Goal: Information Seeking & Learning: Learn about a topic

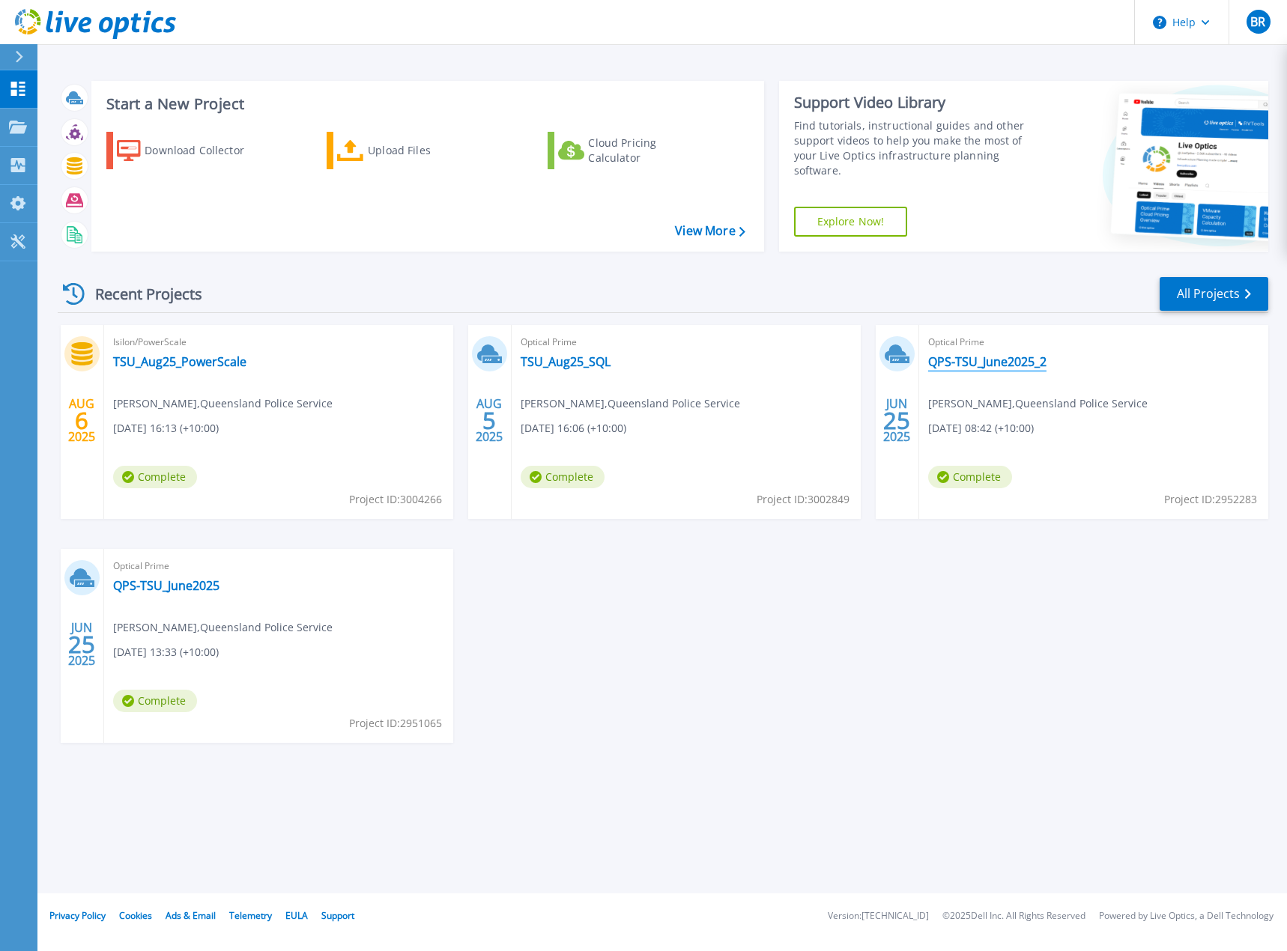
click at [950, 359] on link "QPS-TSU_June2025_2" at bounding box center [987, 361] width 118 height 15
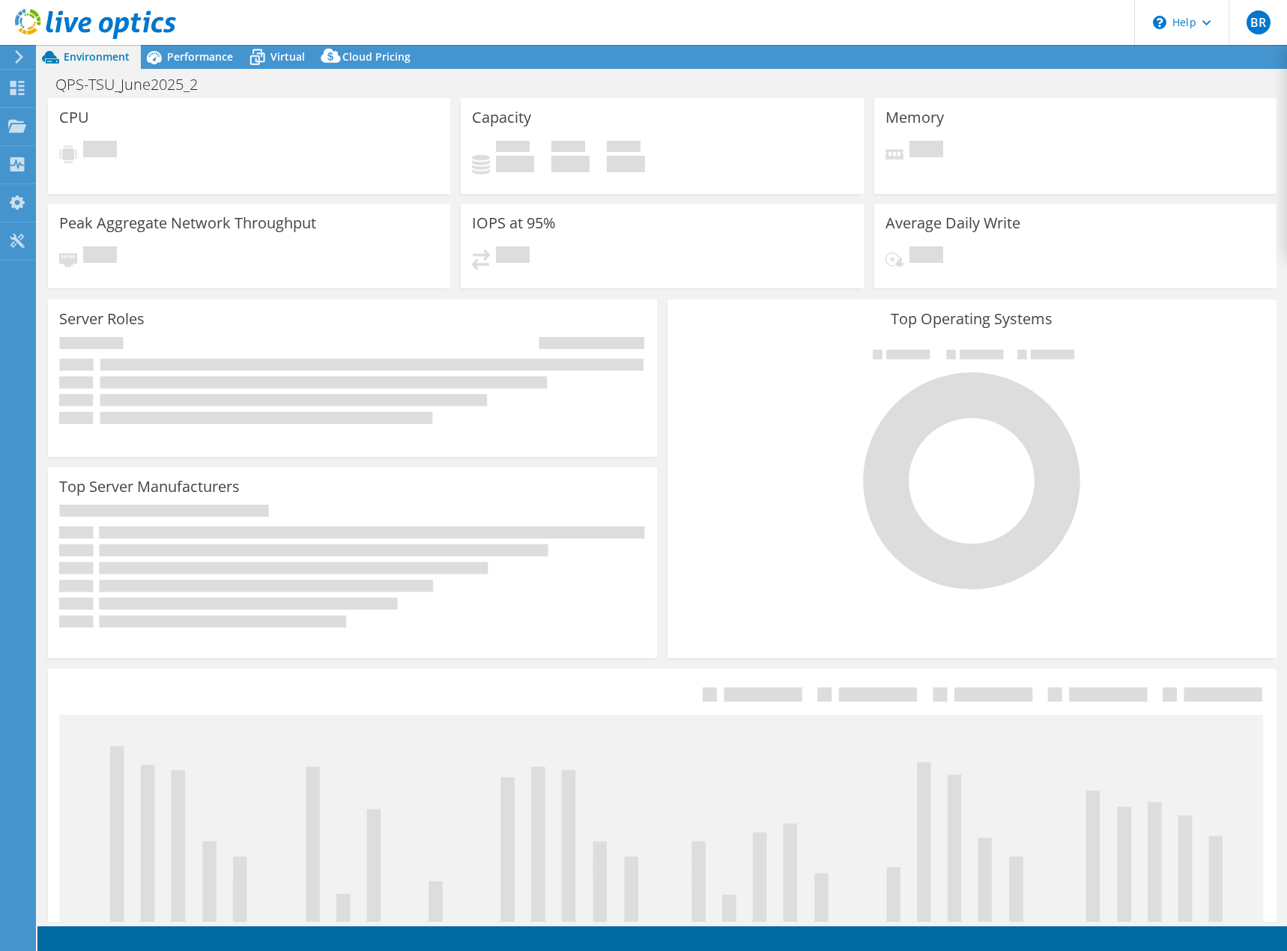
select select "[GEOGRAPHIC_DATA]"
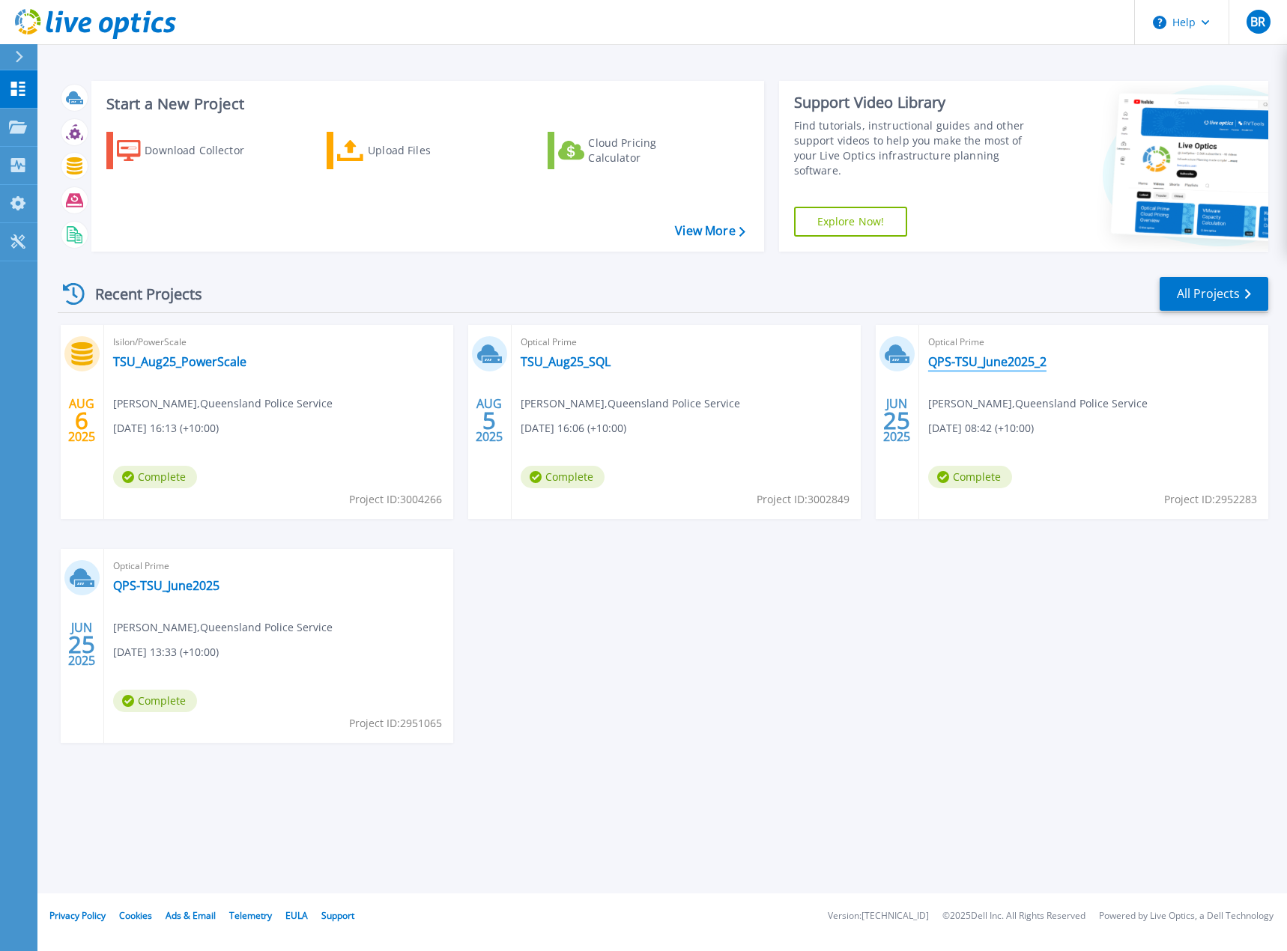
click at [977, 365] on link "QPS-TSU_June2025_2" at bounding box center [987, 361] width 118 height 15
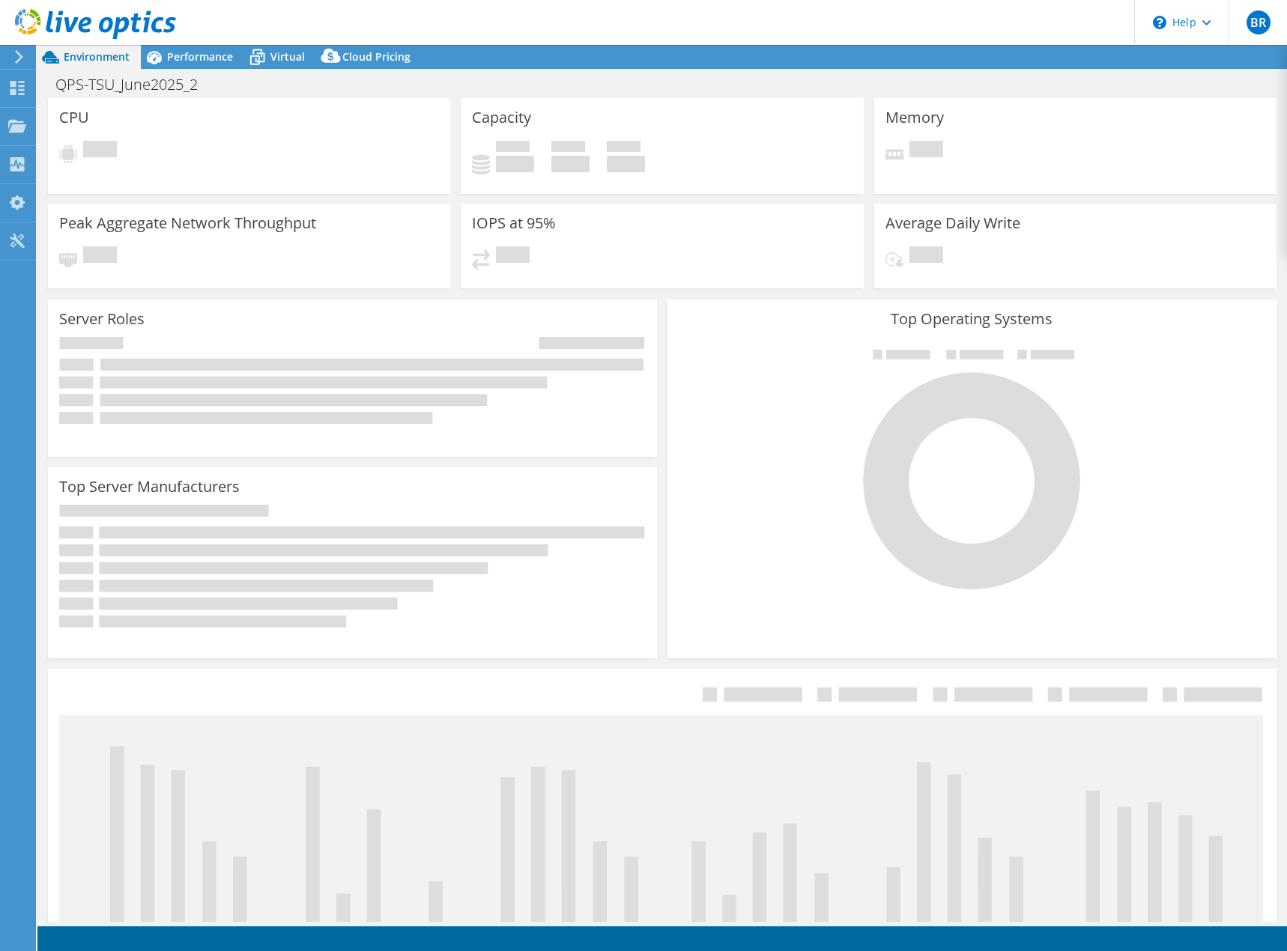
select select "[GEOGRAPHIC_DATA]"
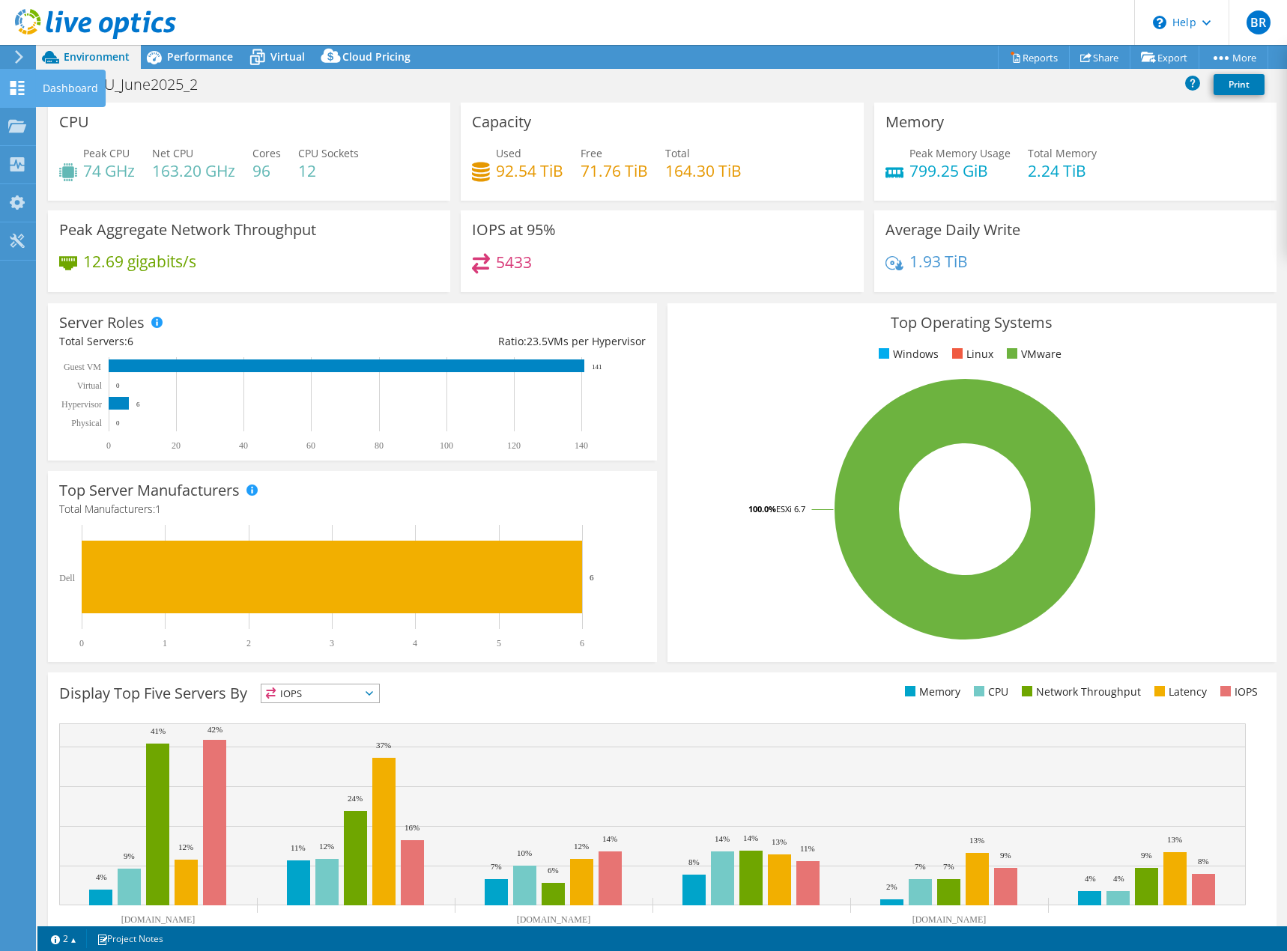
click at [38, 85] on div "Dashboard" at bounding box center [70, 88] width 70 height 37
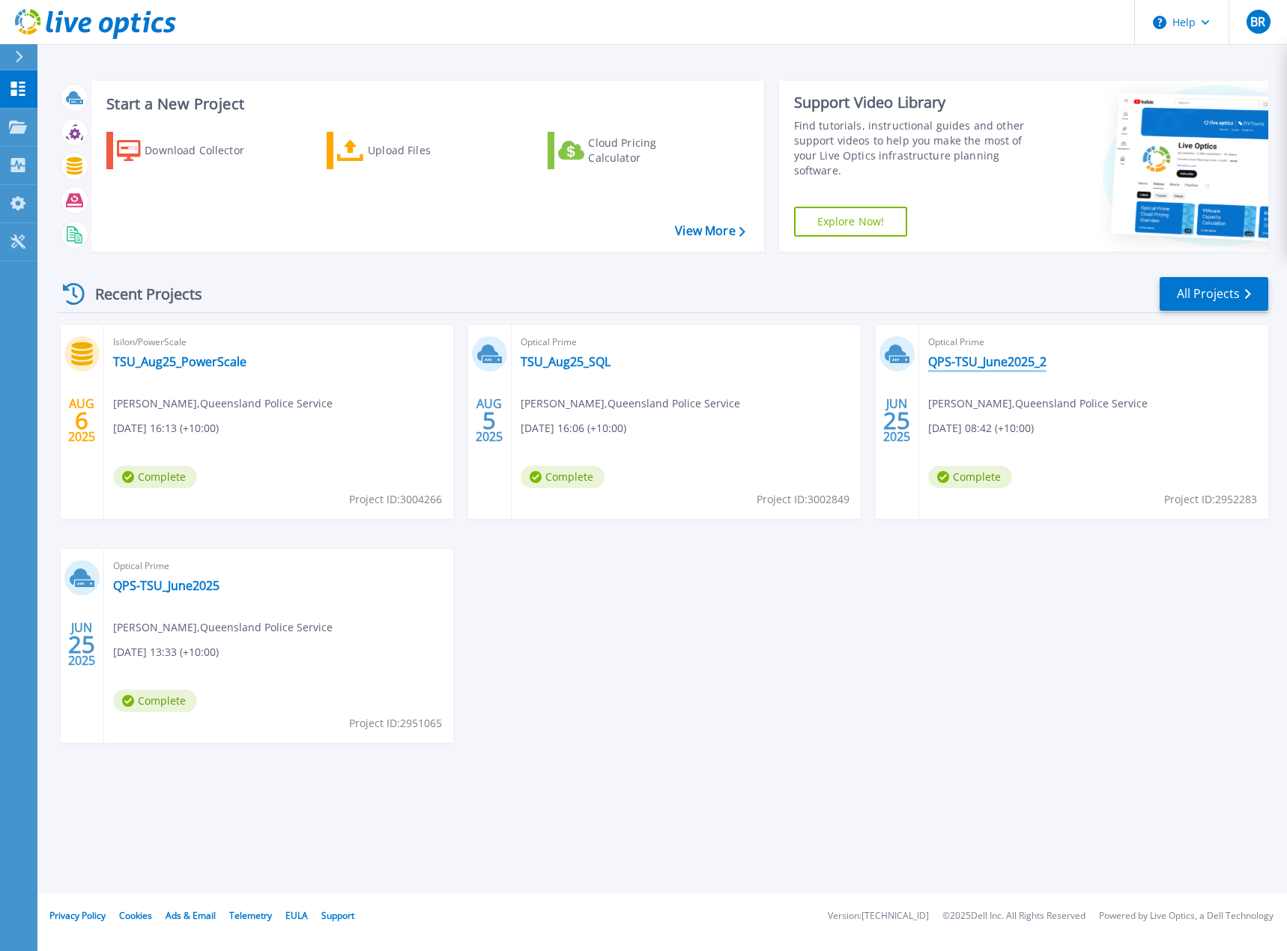
click at [967, 362] on link "QPS-TSU_June2025_2" at bounding box center [987, 361] width 118 height 15
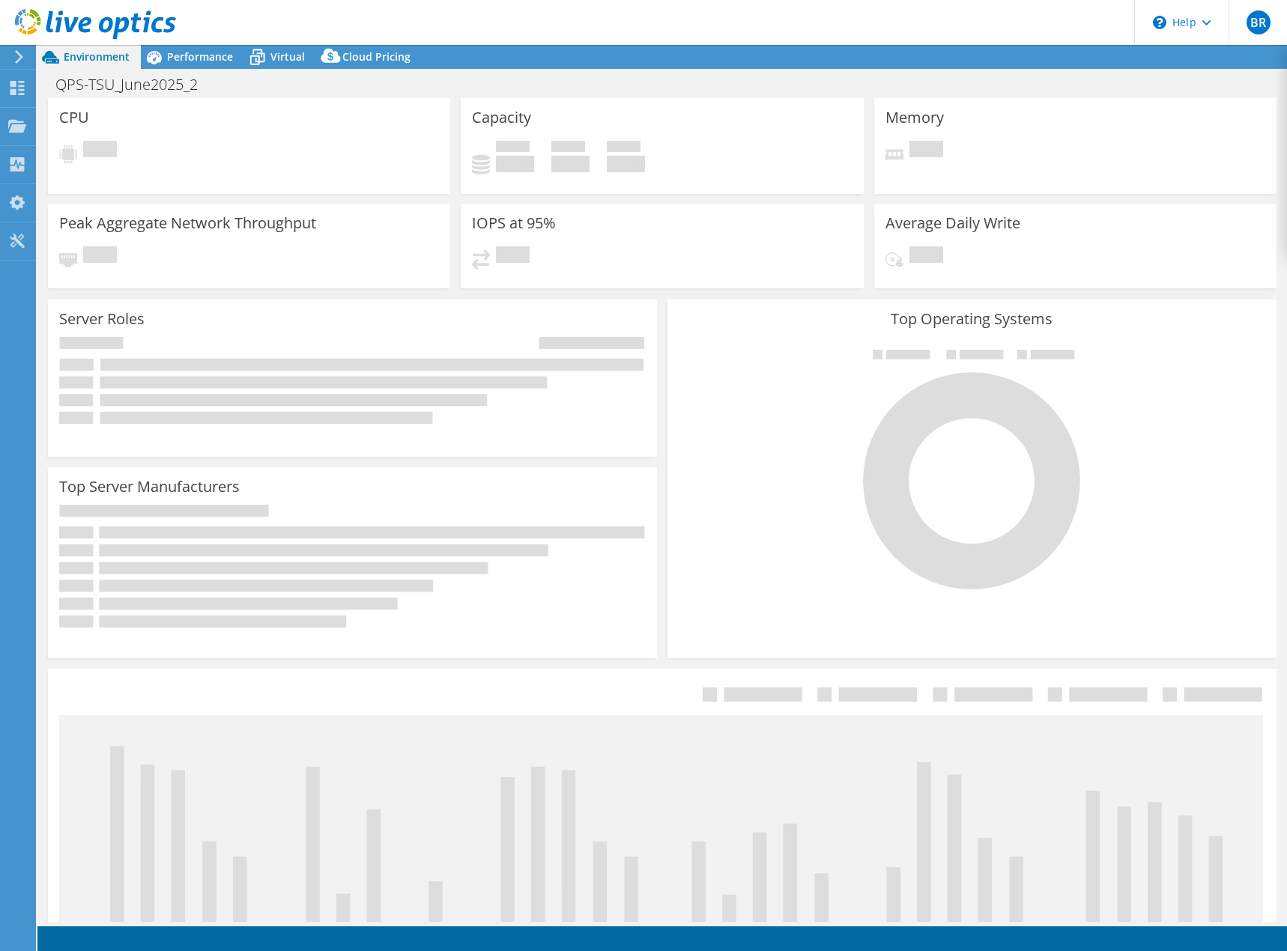
select select "Australia"
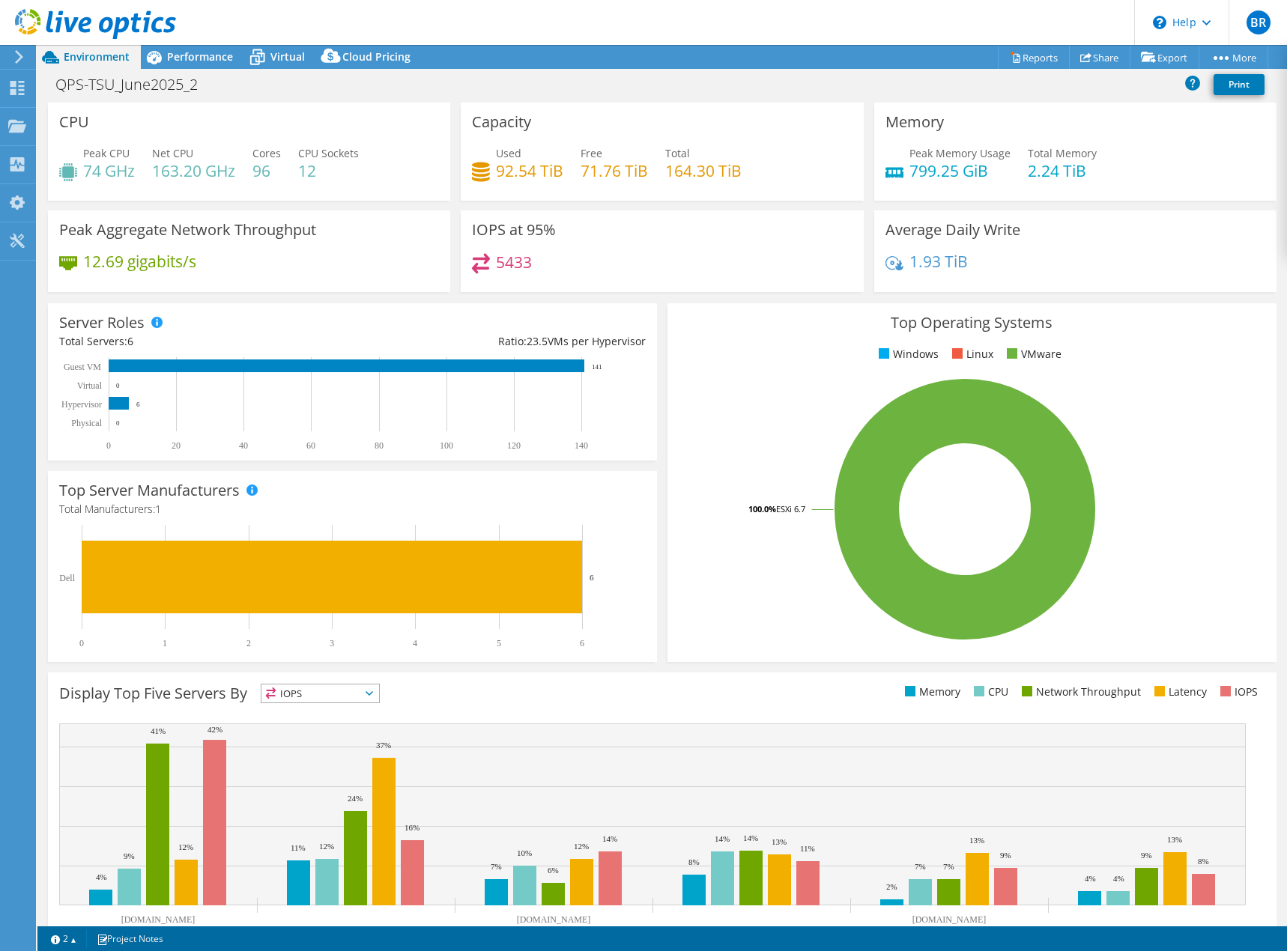
click at [91, 52] on span "Environment" at bounding box center [97, 56] width 66 height 14
click at [15, 61] on icon at bounding box center [18, 56] width 11 height 13
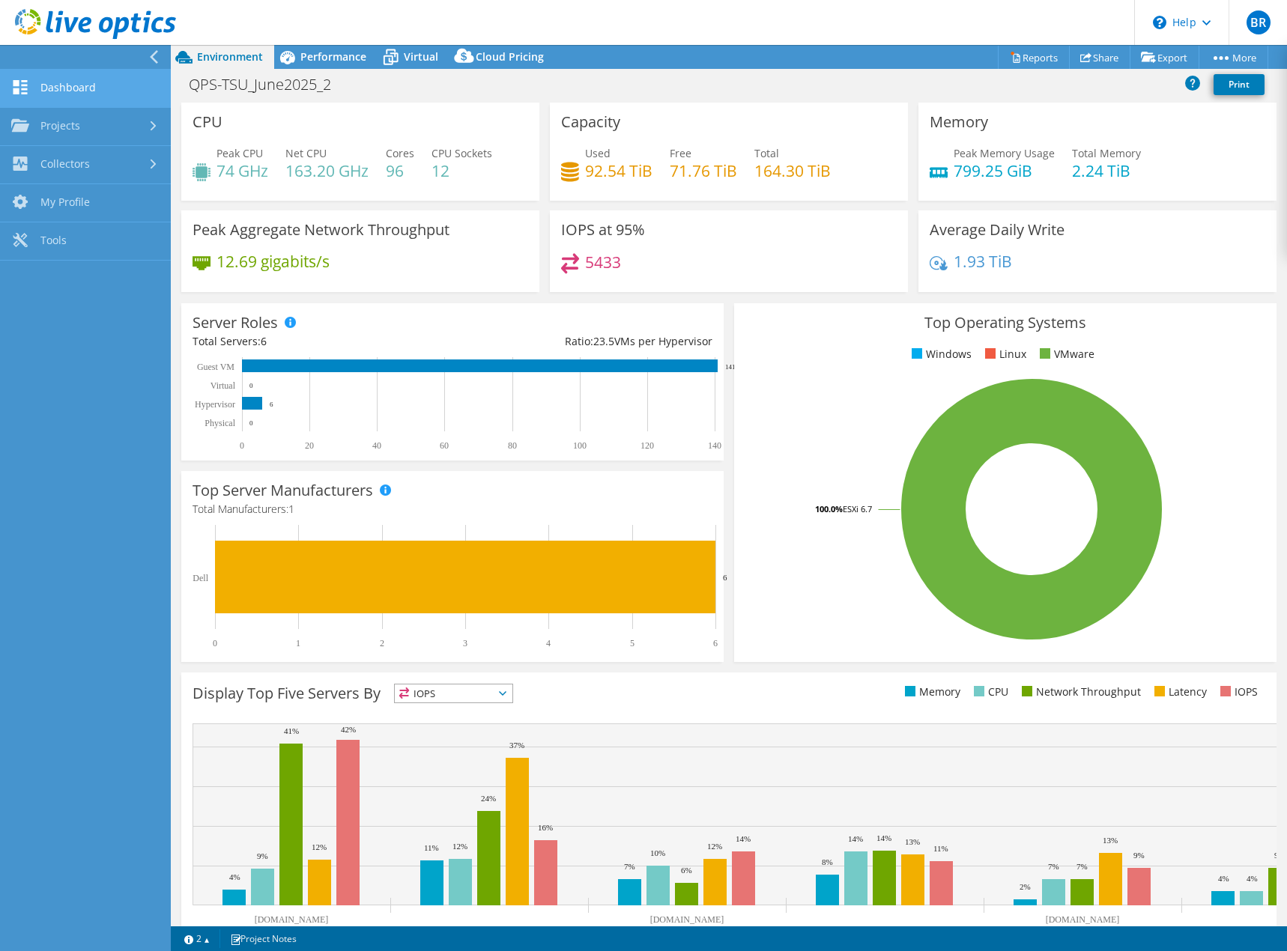
click at [81, 86] on link "Dashboard" at bounding box center [85, 89] width 171 height 38
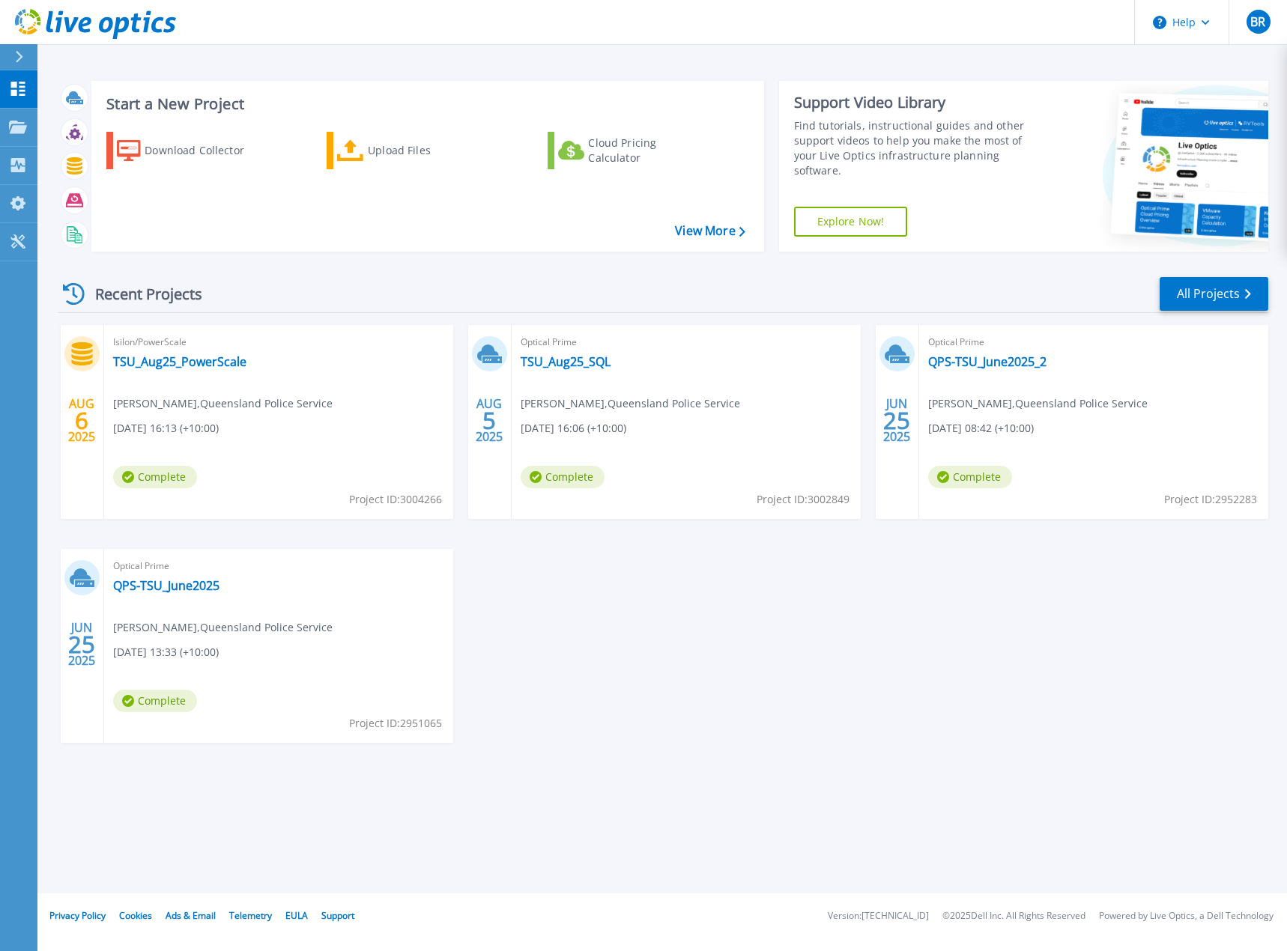
click at [797, 606] on div "[DATE] Isilon/PowerScale TSU_Aug25_PowerScale [PERSON_NAME] , [GEOGRAPHIC_DATA]…" at bounding box center [657, 549] width 1222 height 448
click at [966, 363] on link "QPS-TSU_June2025_2" at bounding box center [987, 361] width 118 height 15
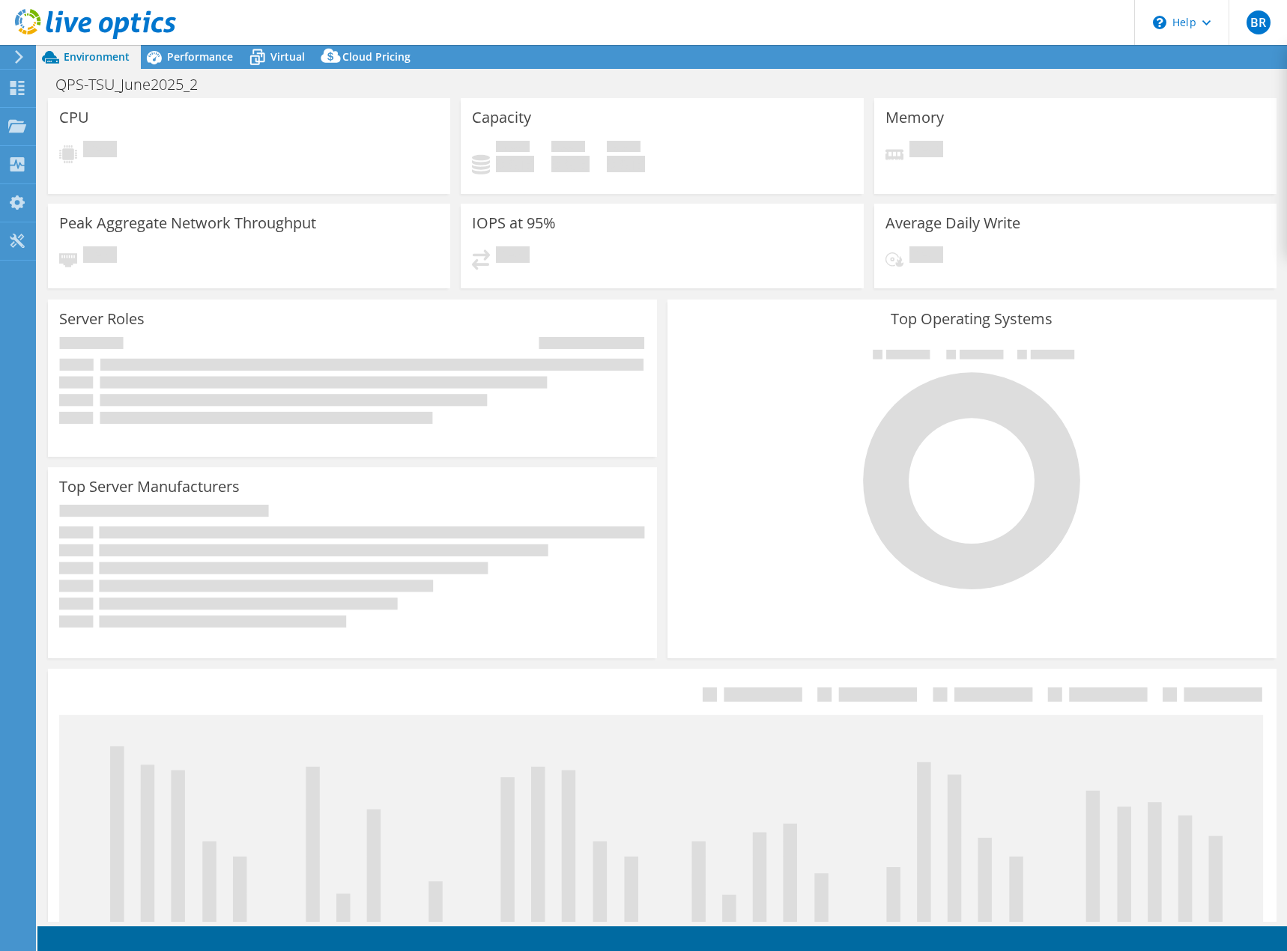
select select "[GEOGRAPHIC_DATA]"
select select "USD"
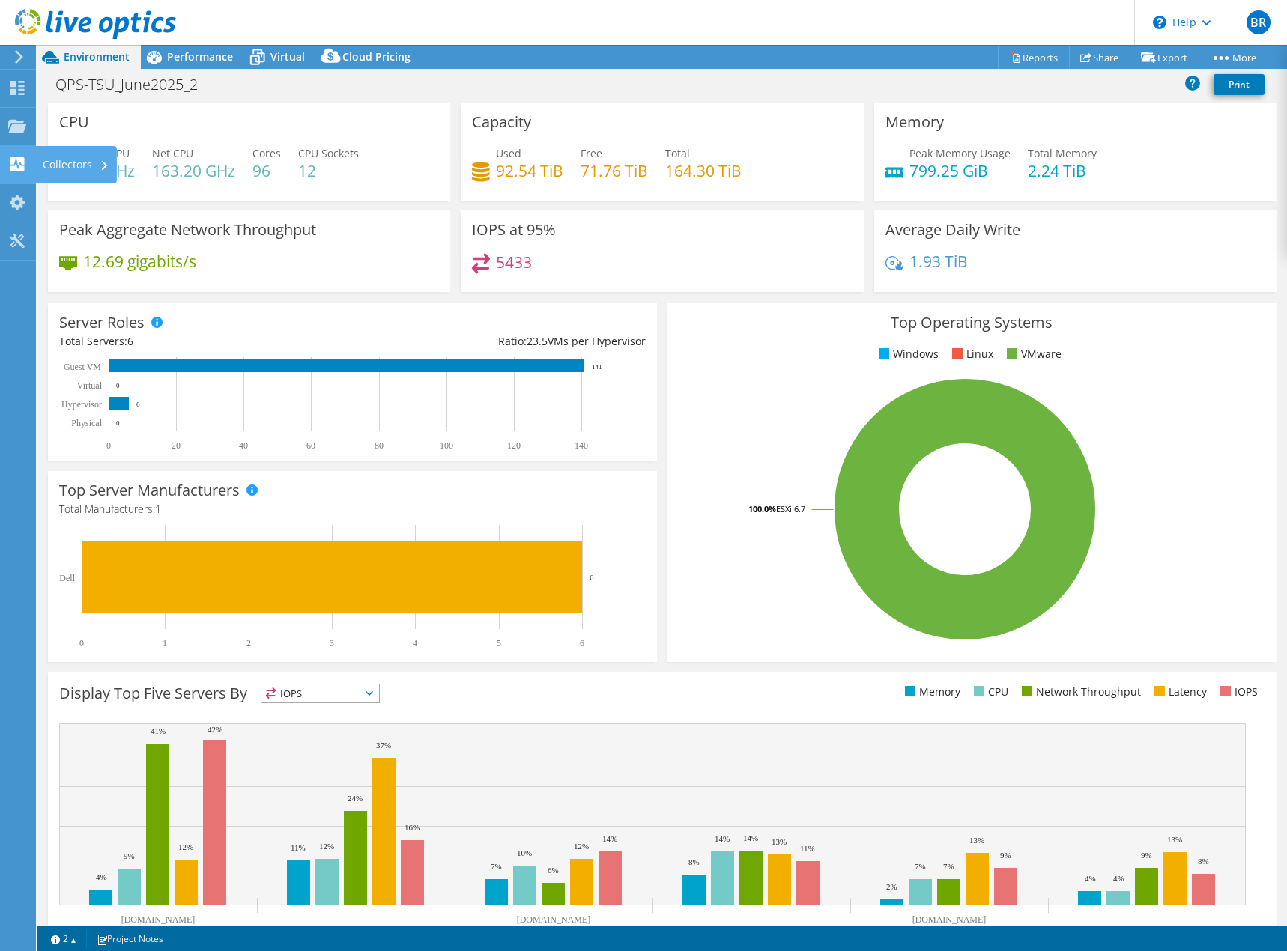
click at [93, 160] on div "Collectors" at bounding box center [76, 164] width 82 height 37
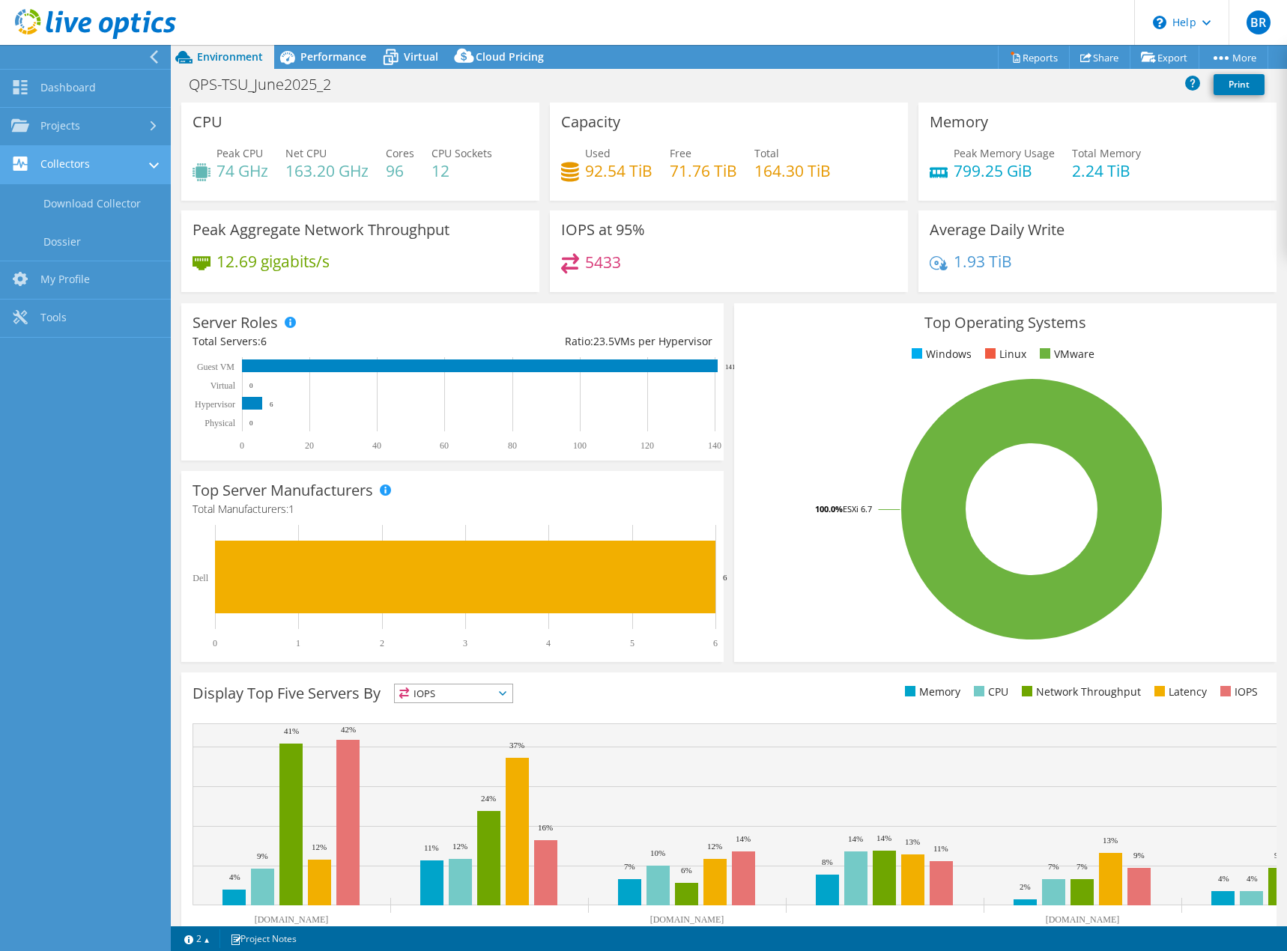
click at [138, 165] on link "Collectors" at bounding box center [85, 165] width 171 height 38
click at [338, 97] on div "QPS-TSU_June2025_2 Print" at bounding box center [729, 84] width 1116 height 28
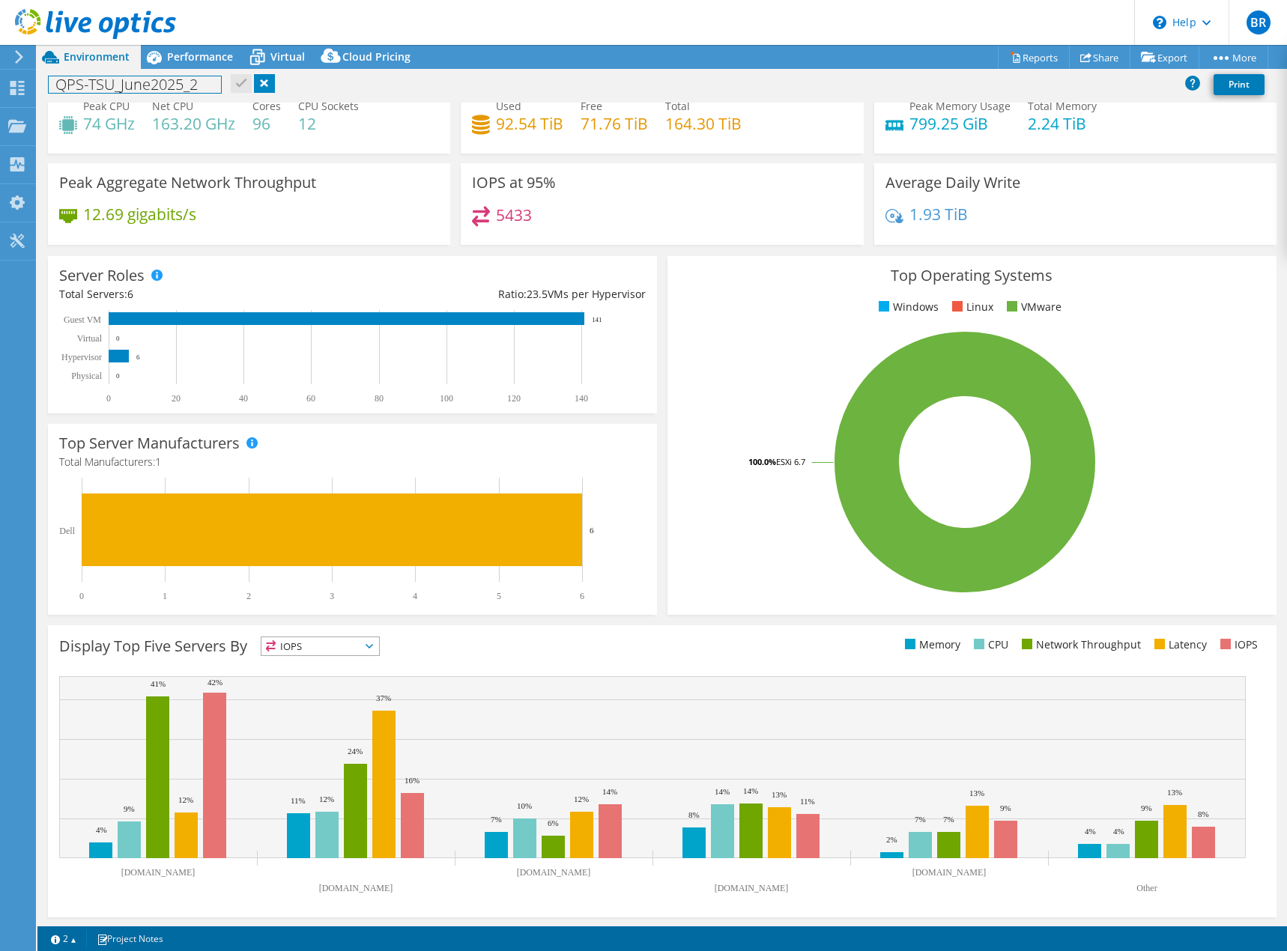
scroll to position [49, 0]
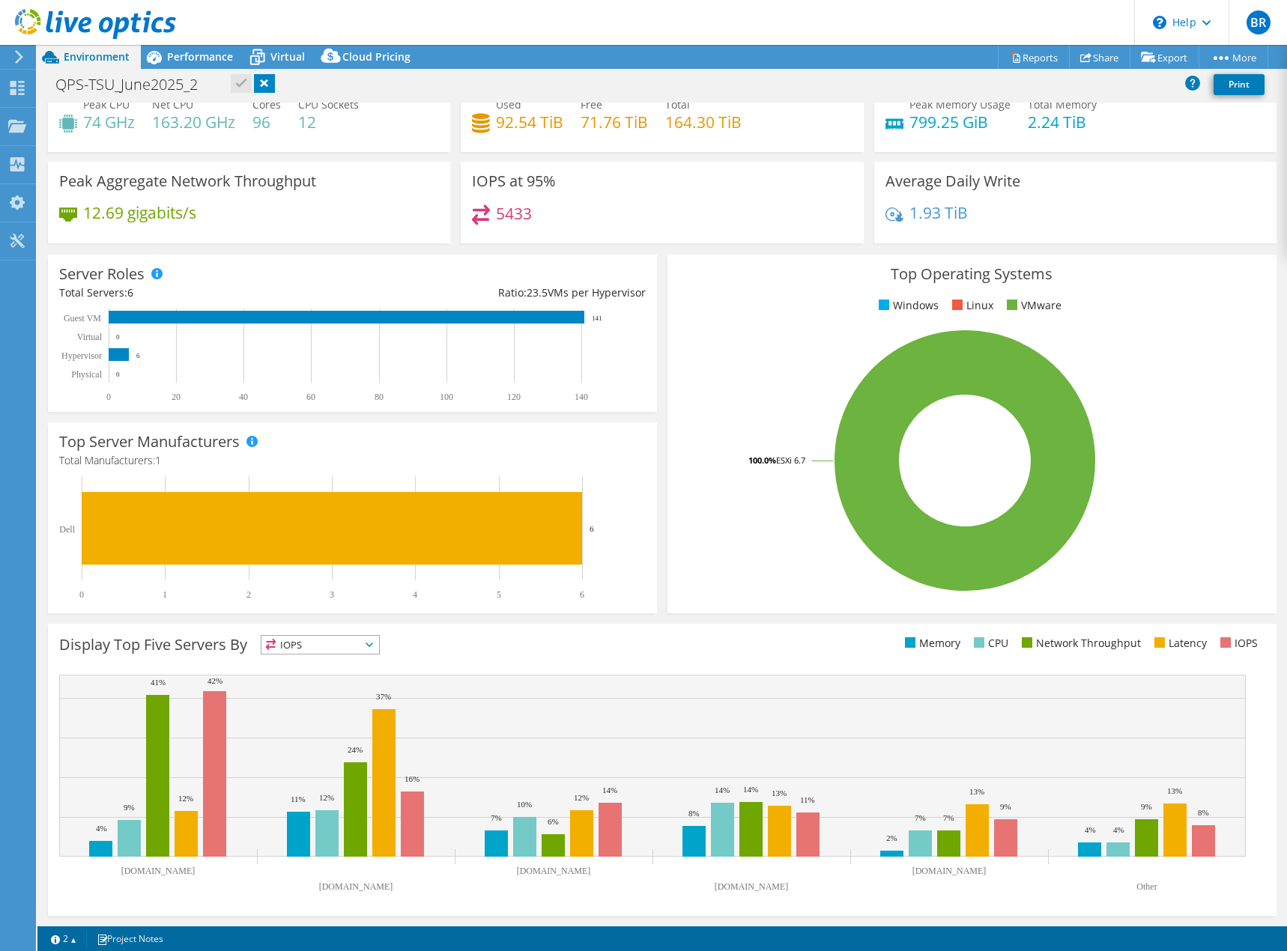
click at [359, 648] on span "IOPS" at bounding box center [320, 645] width 118 height 18
click at [359, 647] on span "IOPS" at bounding box center [320, 645] width 118 height 18
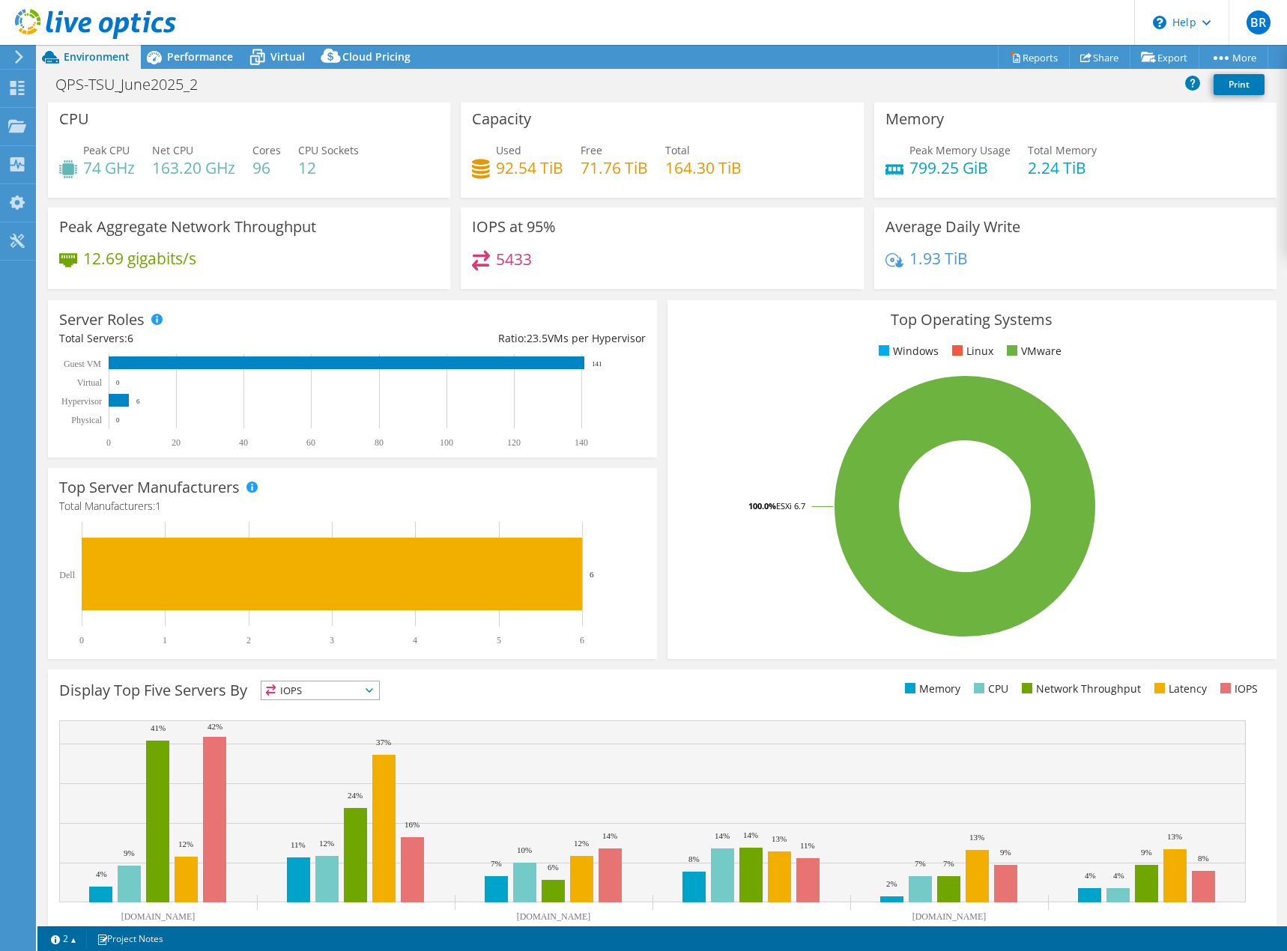
scroll to position [0, 0]
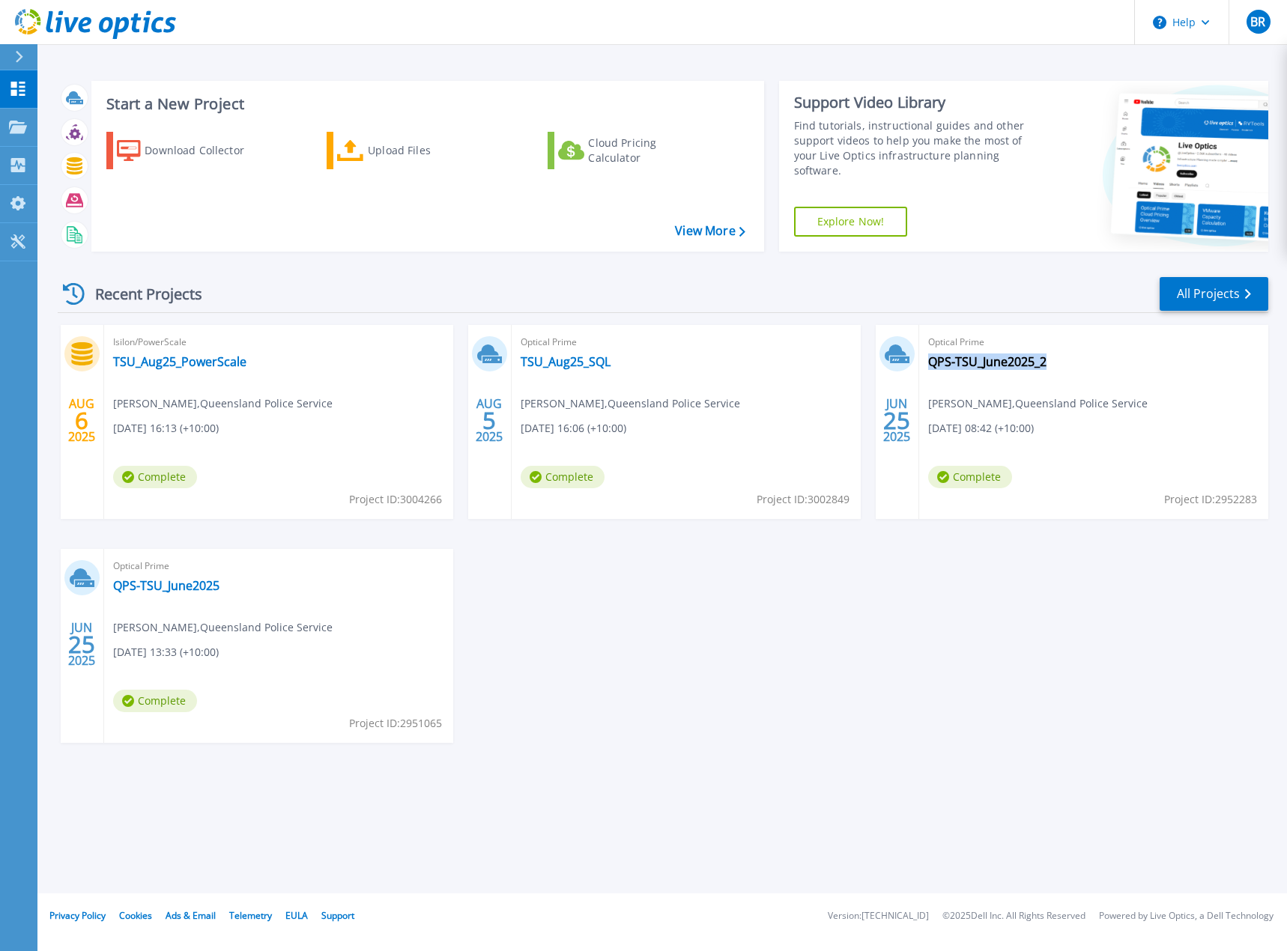
drag, startPoint x: 1069, startPoint y: 360, endPoint x: 1051, endPoint y: 365, distance: 18.0
click at [1051, 365] on div "Optical Prime QPS-TSU_June2025_2 [PERSON_NAME] , Queensland Police Service [DAT…" at bounding box center [1093, 422] width 349 height 194
copy div "QPS-TSU_June2025_2"
drag, startPoint x: 627, startPoint y: 359, endPoint x: 614, endPoint y: 360, distance: 12.8
click at [614, 360] on div "Optical Prime TSU_Aug25_SQL [PERSON_NAME] , Queensland Police Service [DATE] 16…" at bounding box center [685, 422] width 349 height 194
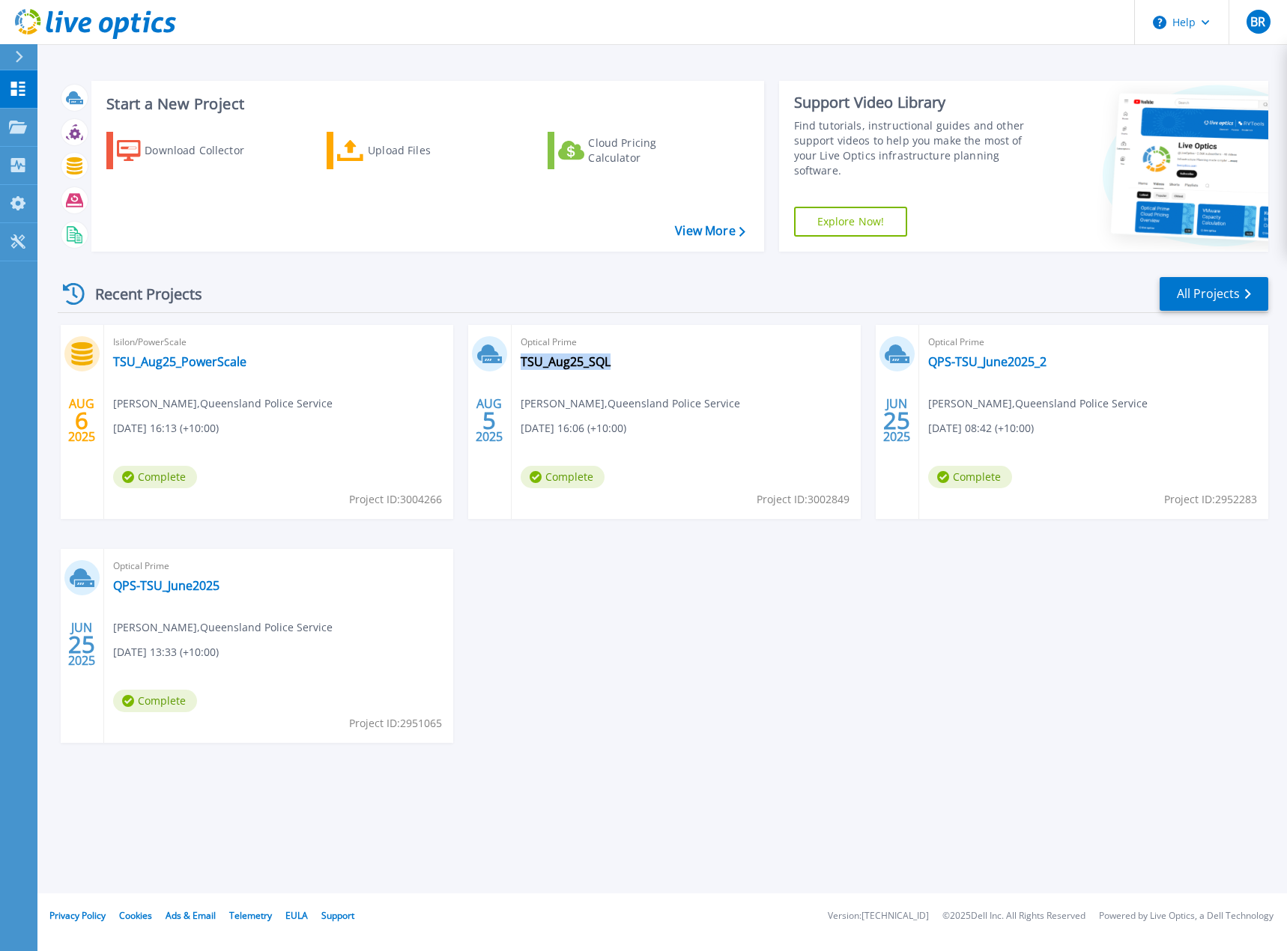
click at [637, 377] on div "Optical Prime TSU_Aug25_SQL [PERSON_NAME] , Queensland Police Service [DATE] 16…" at bounding box center [685, 422] width 349 height 194
drag, startPoint x: 624, startPoint y: 363, endPoint x: 613, endPoint y: 366, distance: 11.6
click at [613, 366] on div "Optical Prime TSU_Aug25_SQL [PERSON_NAME] , Queensland Police Service [DATE] 16…" at bounding box center [685, 422] width 349 height 194
copy div "TSU_Aug25_SQL"
click at [1009, 360] on link "QPS-TSU_June2025_2" at bounding box center [987, 361] width 118 height 15
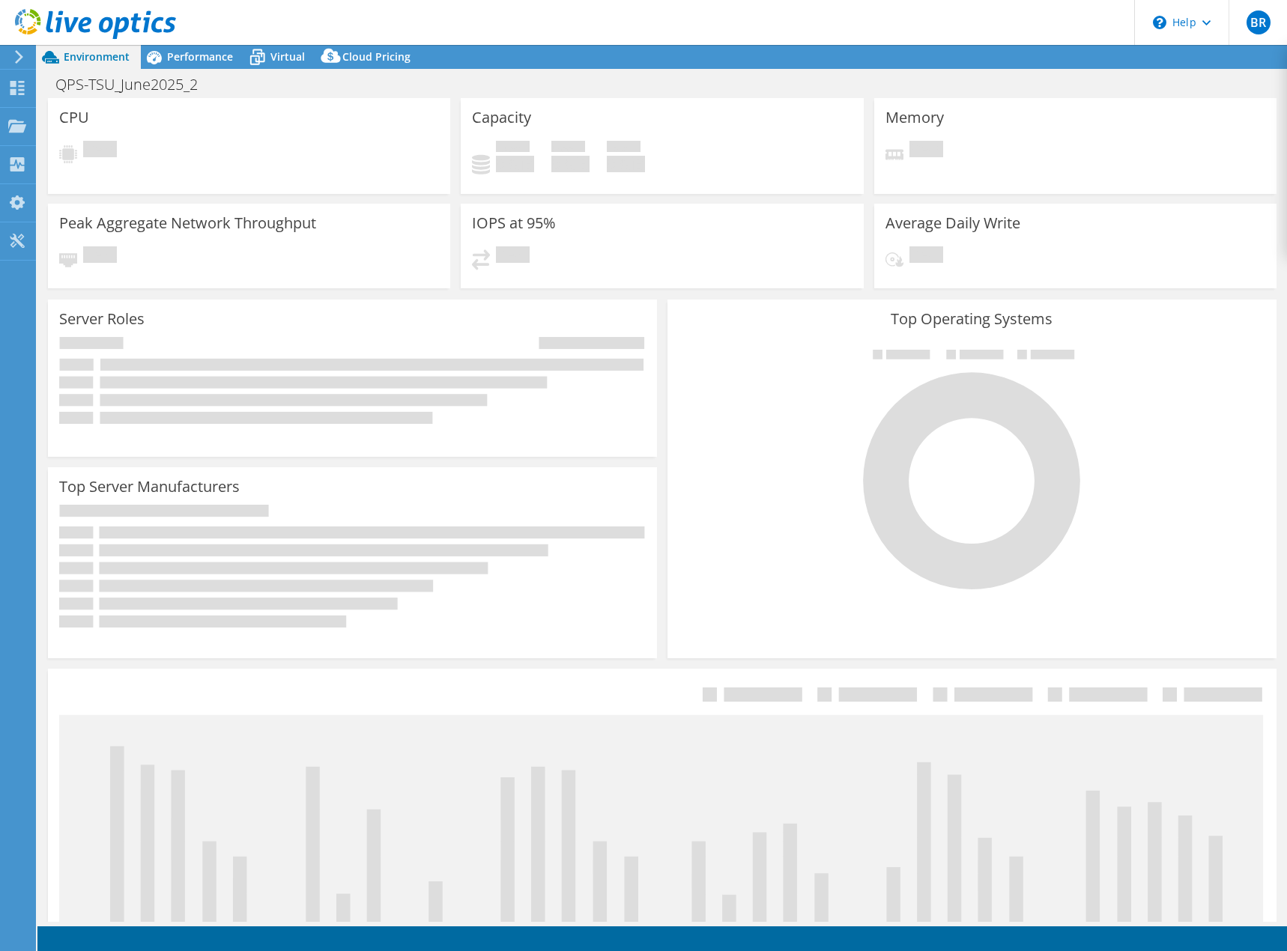
select select "Australia"
select select "USD"
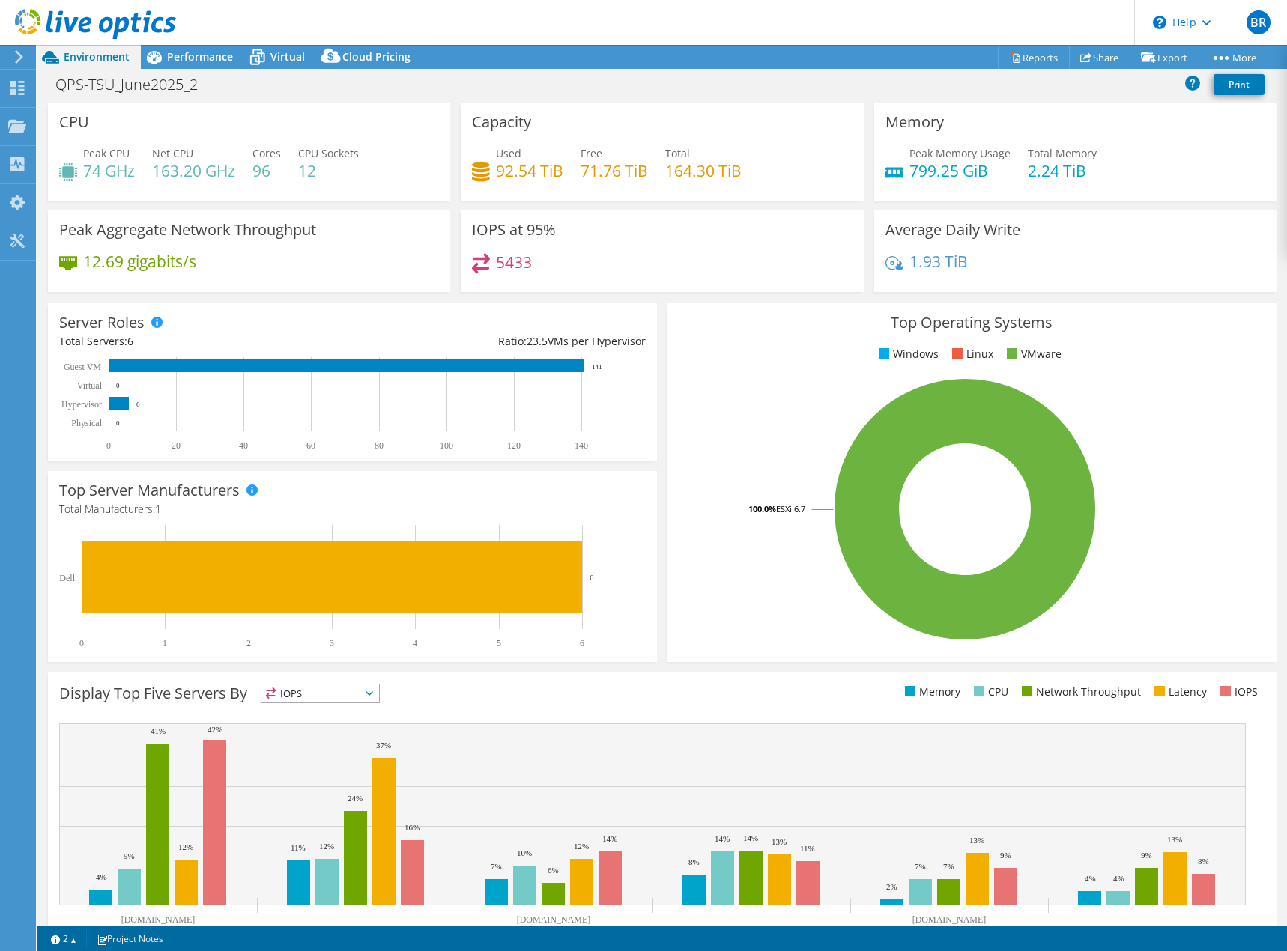
click at [350, 699] on span "IOPS" at bounding box center [320, 693] width 118 height 18
click at [499, 646] on text "5" at bounding box center [498, 643] width 4 height 10
click at [198, 55] on span "Performance" at bounding box center [200, 56] width 66 height 14
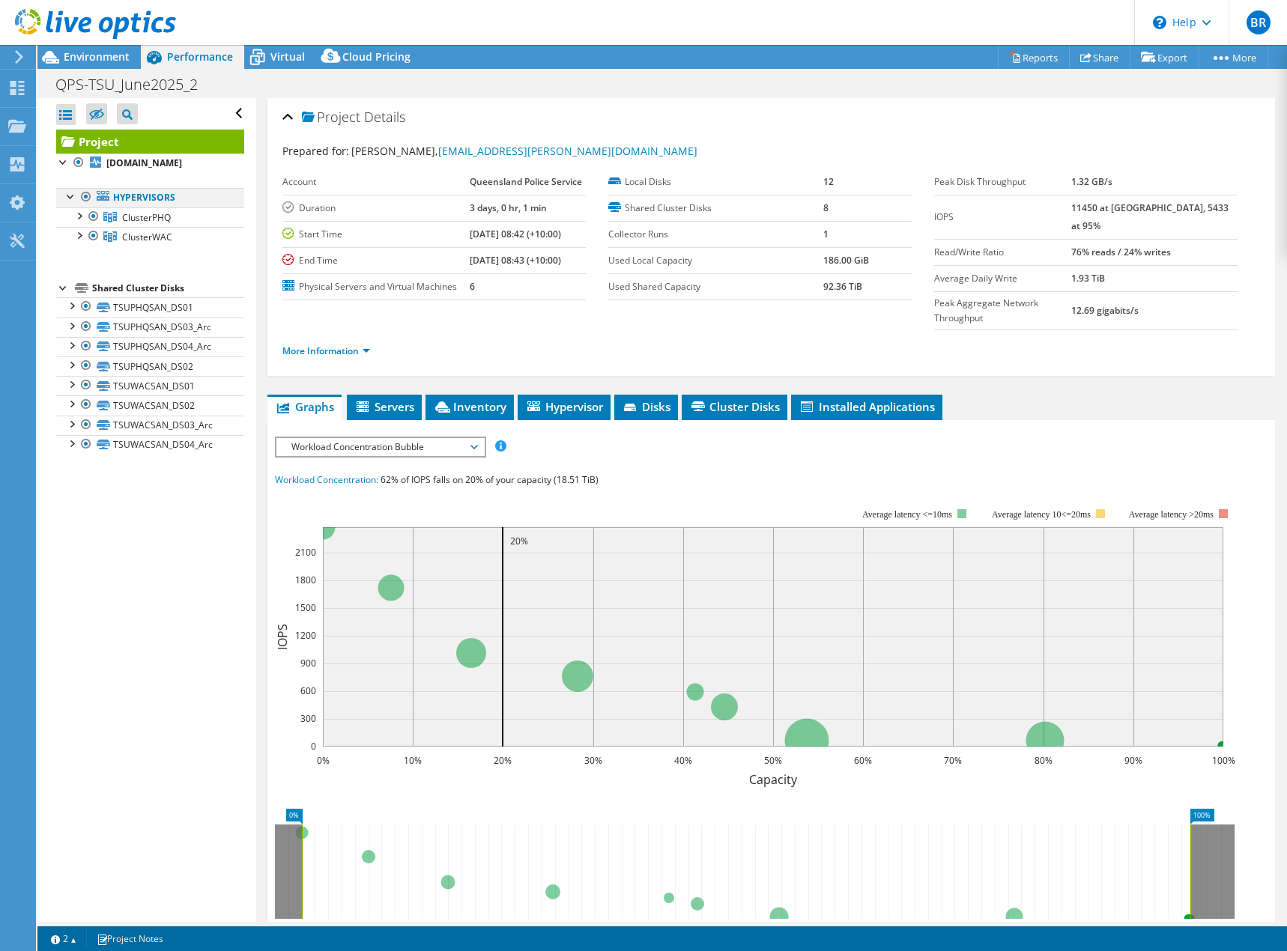
click at [67, 200] on div at bounding box center [71, 195] width 15 height 15
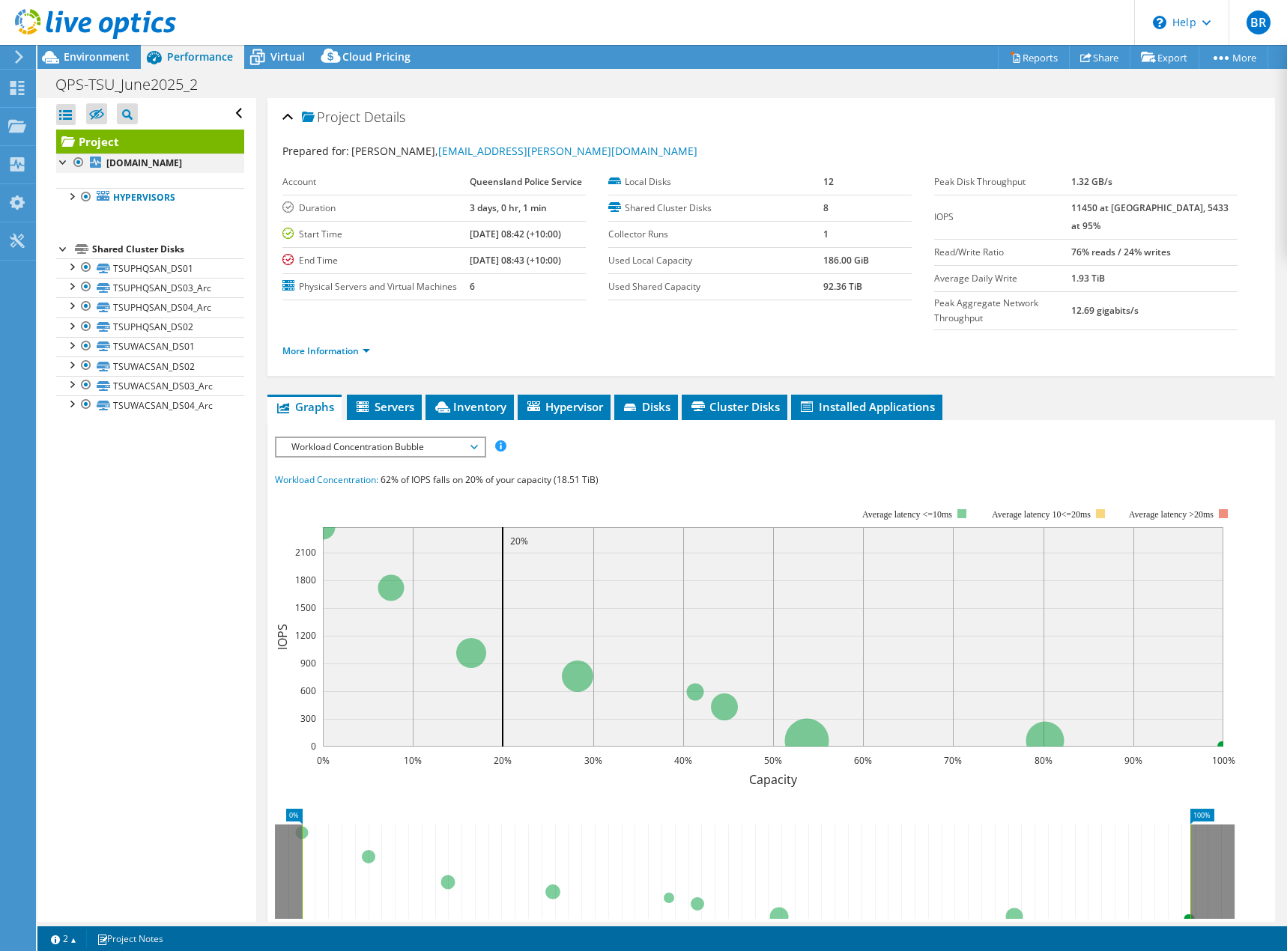
click at [65, 161] on div at bounding box center [63, 161] width 15 height 15
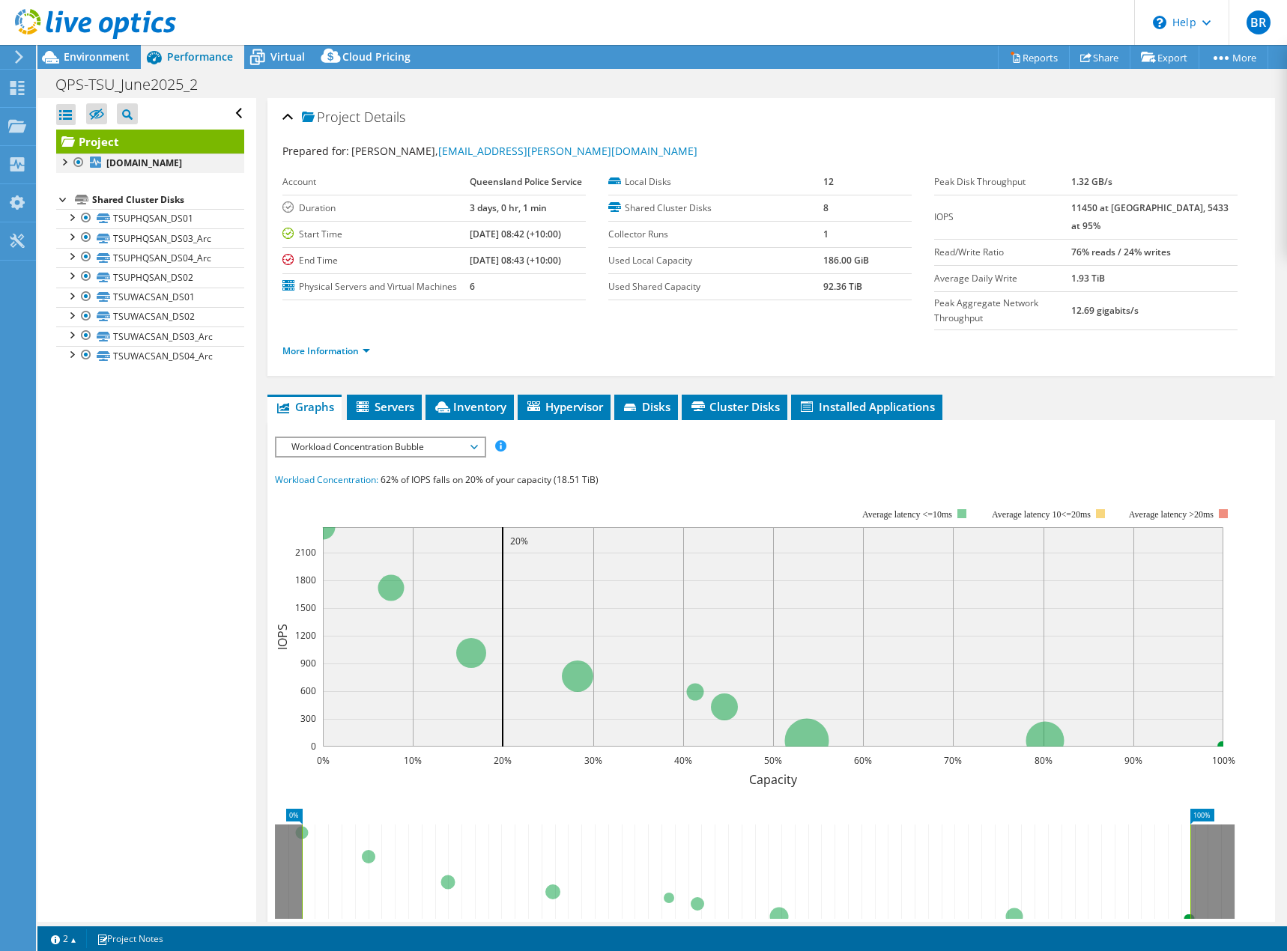
click at [65, 161] on div at bounding box center [63, 161] width 15 height 15
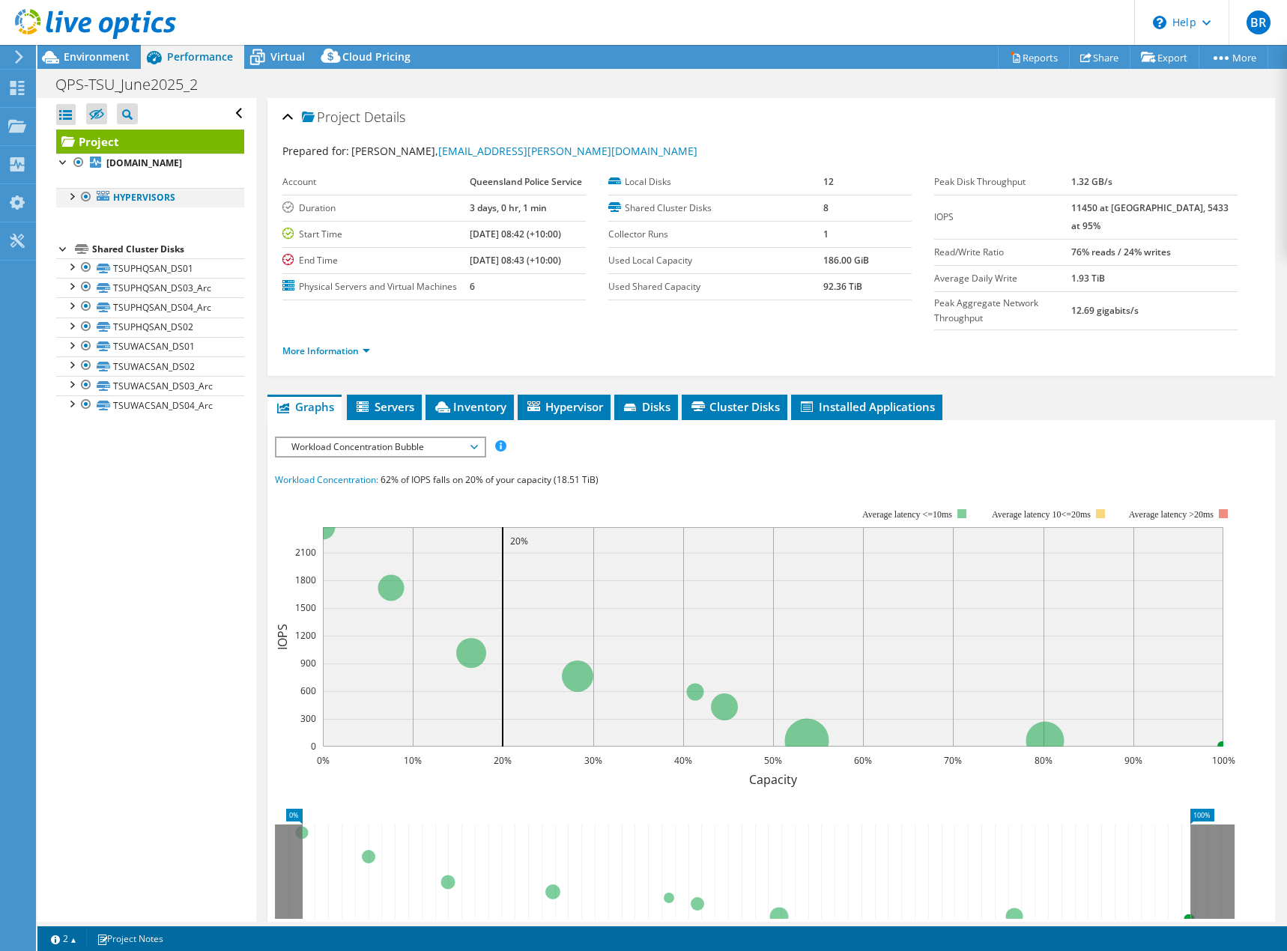
click at [73, 197] on div at bounding box center [71, 195] width 15 height 15
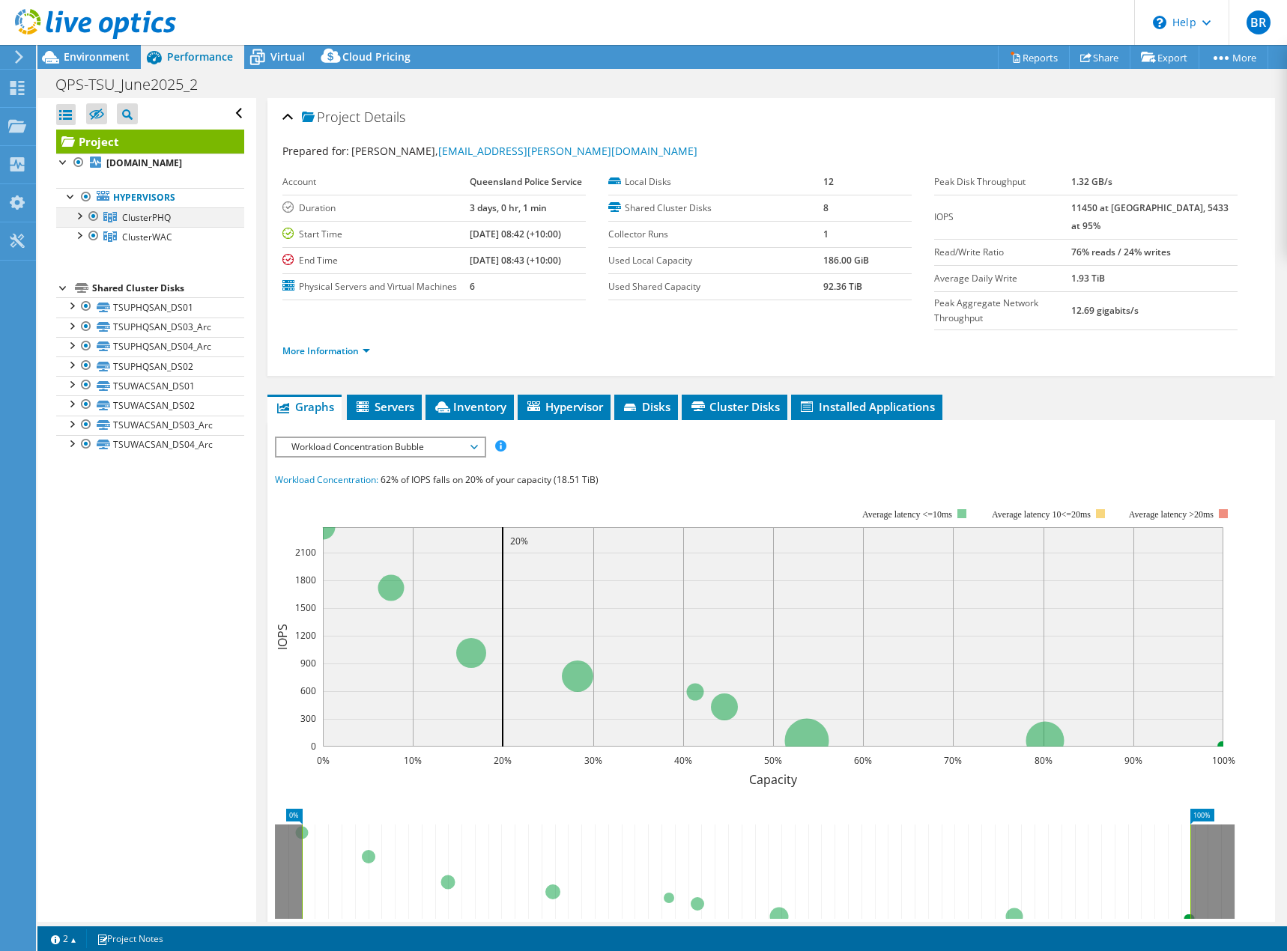
click at [81, 214] on div at bounding box center [78, 214] width 15 height 15
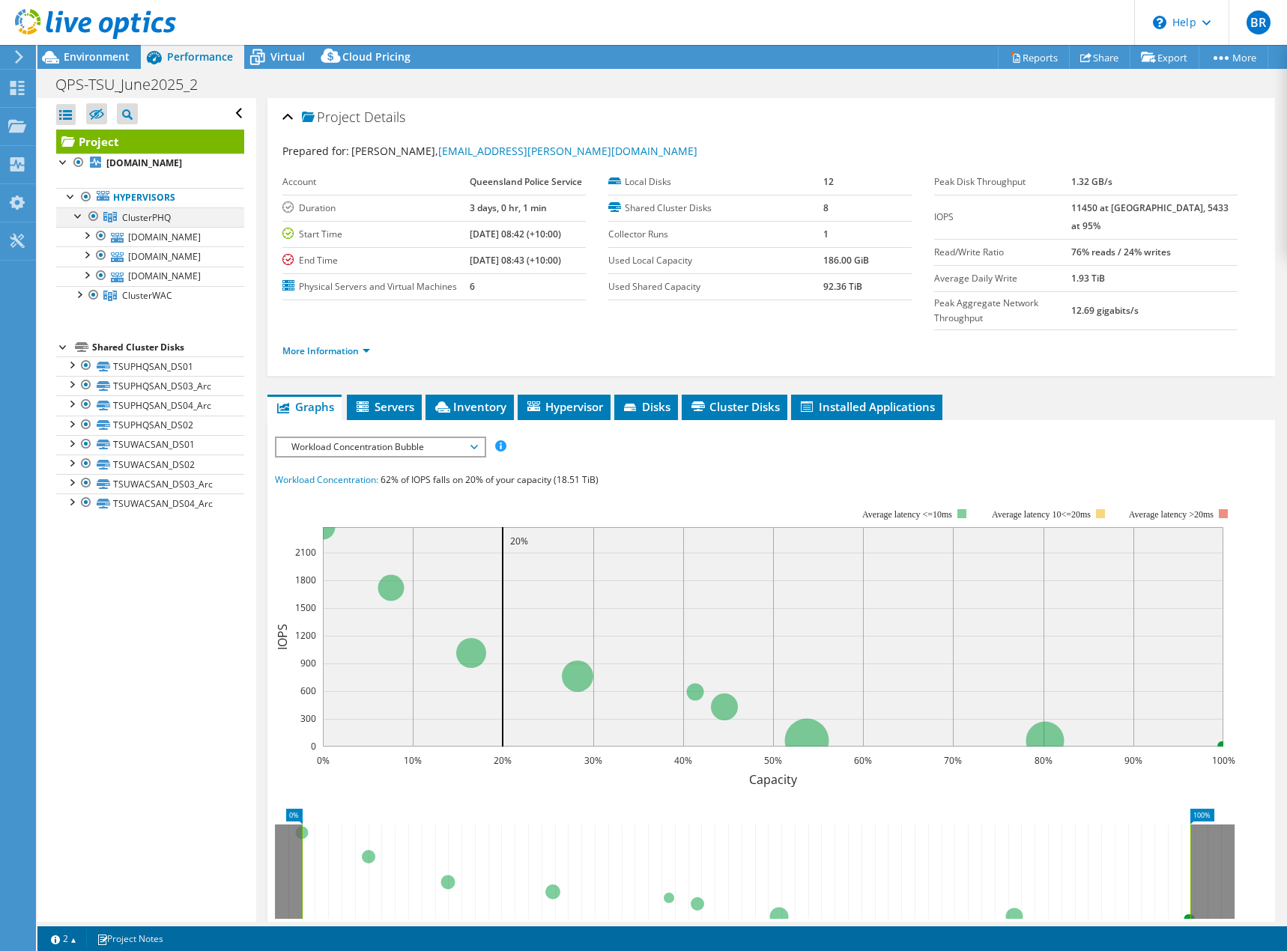
click at [81, 214] on div at bounding box center [78, 214] width 15 height 15
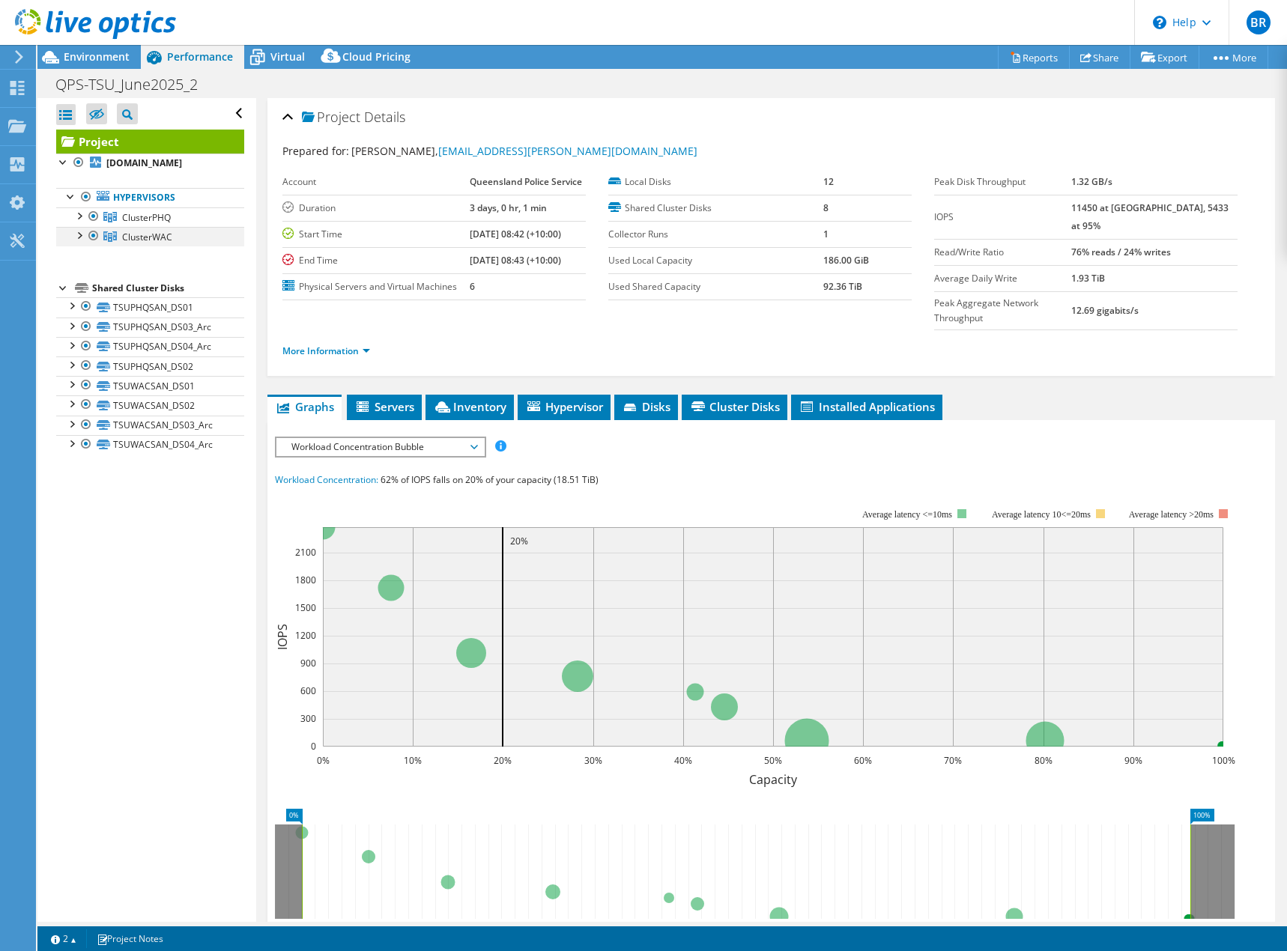
click at [79, 235] on div at bounding box center [78, 234] width 15 height 15
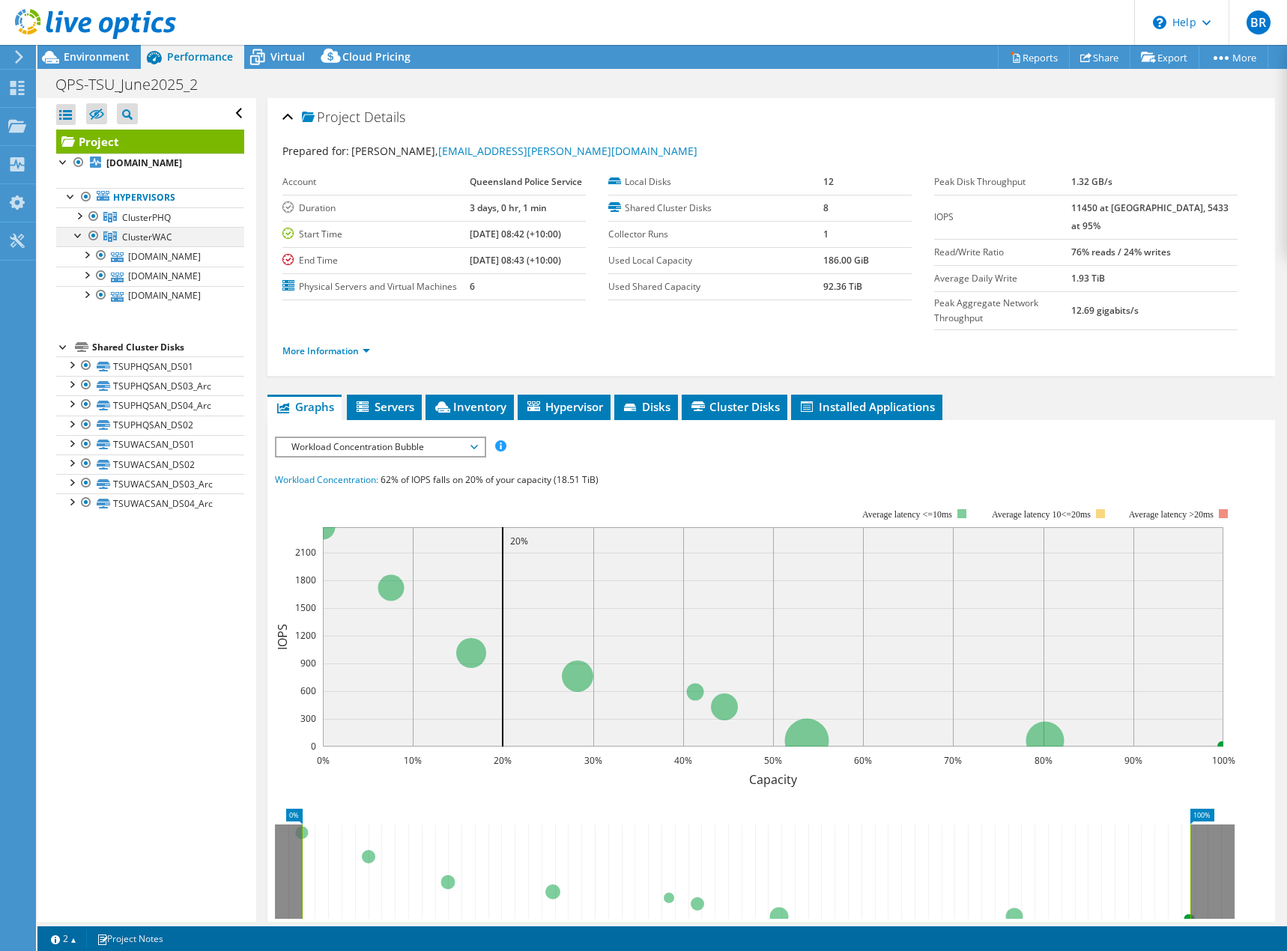
click at [79, 235] on div at bounding box center [78, 234] width 15 height 15
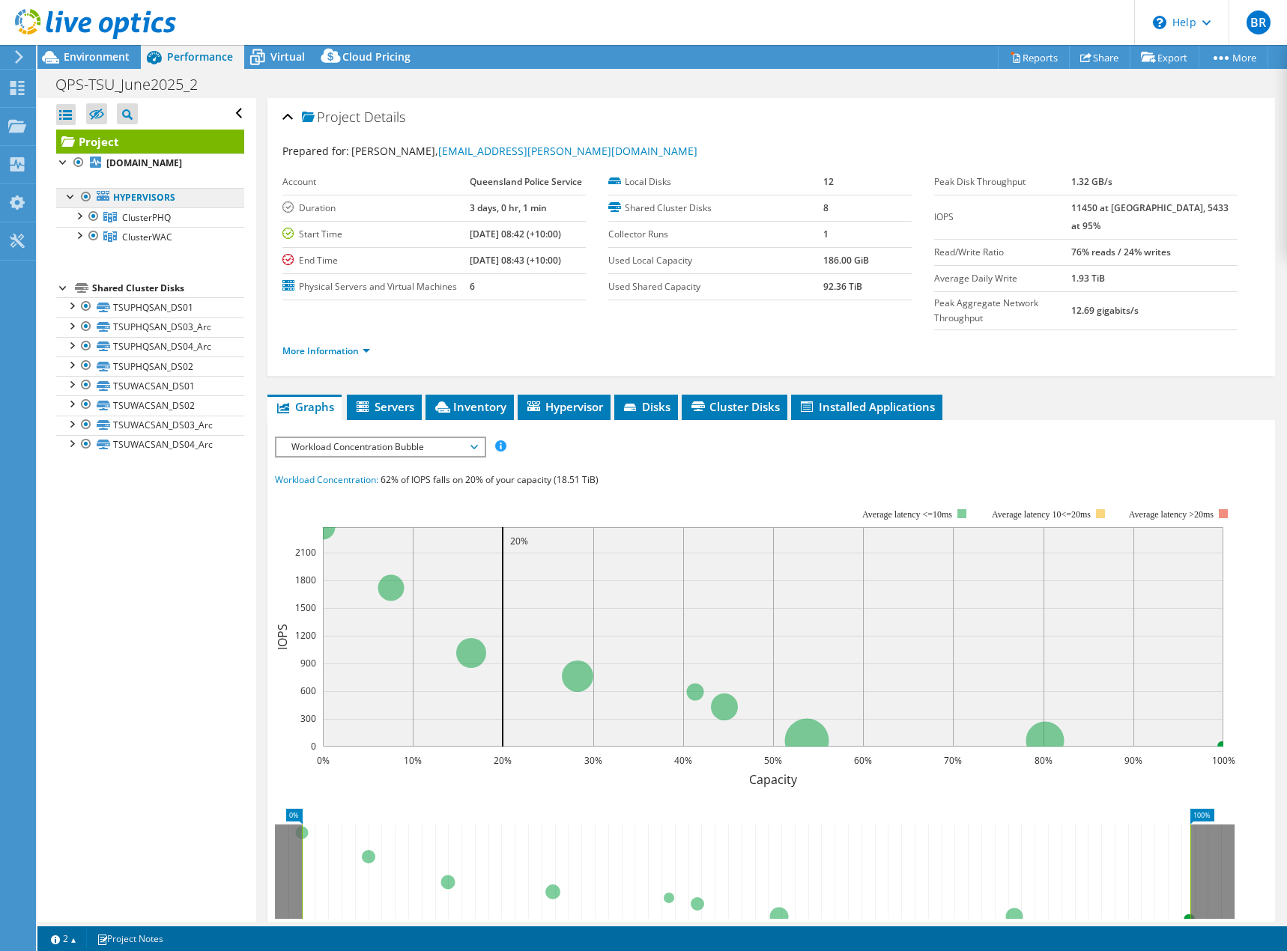
click at [153, 199] on link "Hypervisors" at bounding box center [150, 197] width 188 height 19
click at [81, 218] on div at bounding box center [78, 214] width 15 height 15
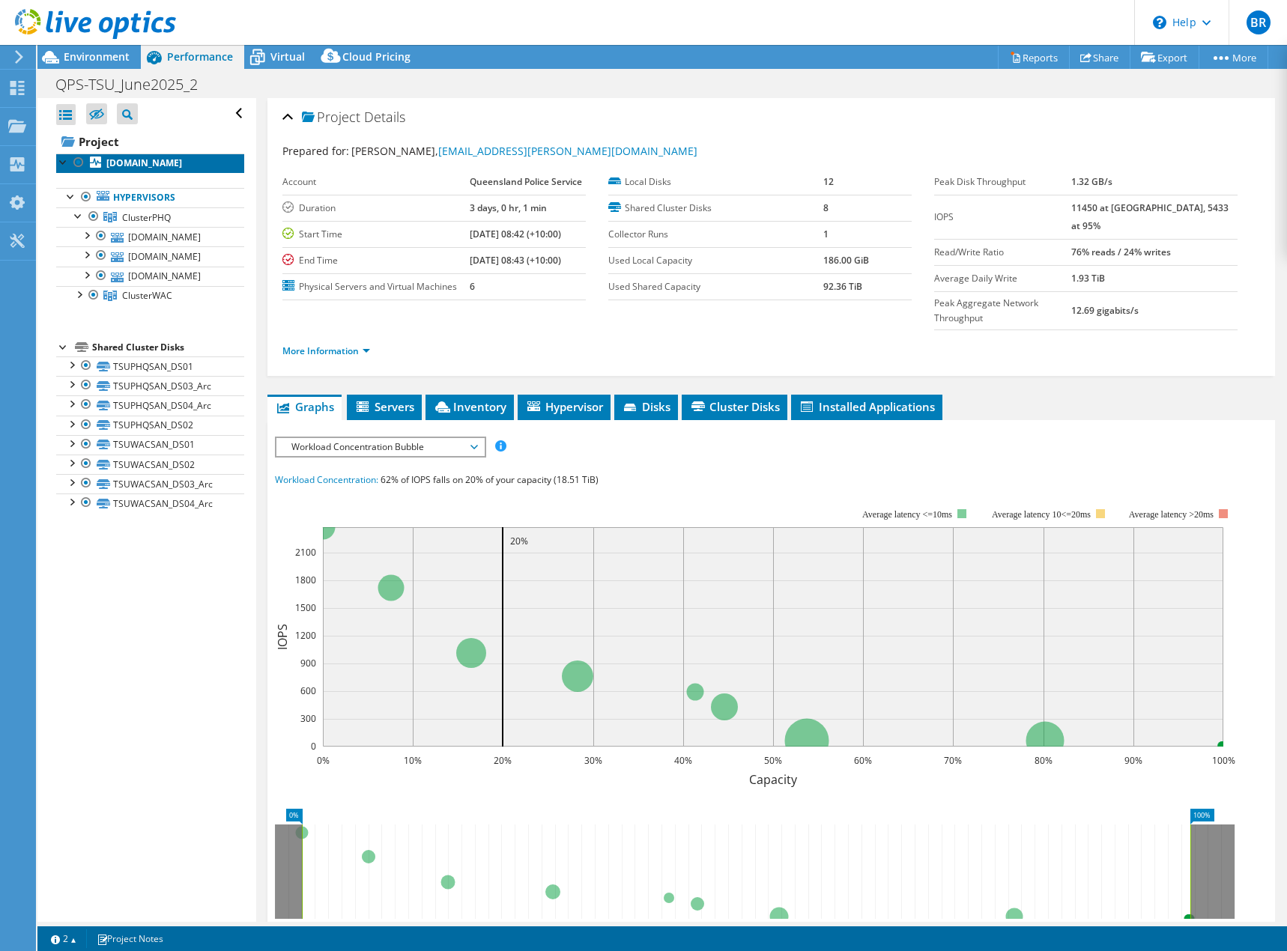
click at [174, 163] on b "tsuphqvh01.corp.dilithium.info" at bounding box center [144, 163] width 76 height 13
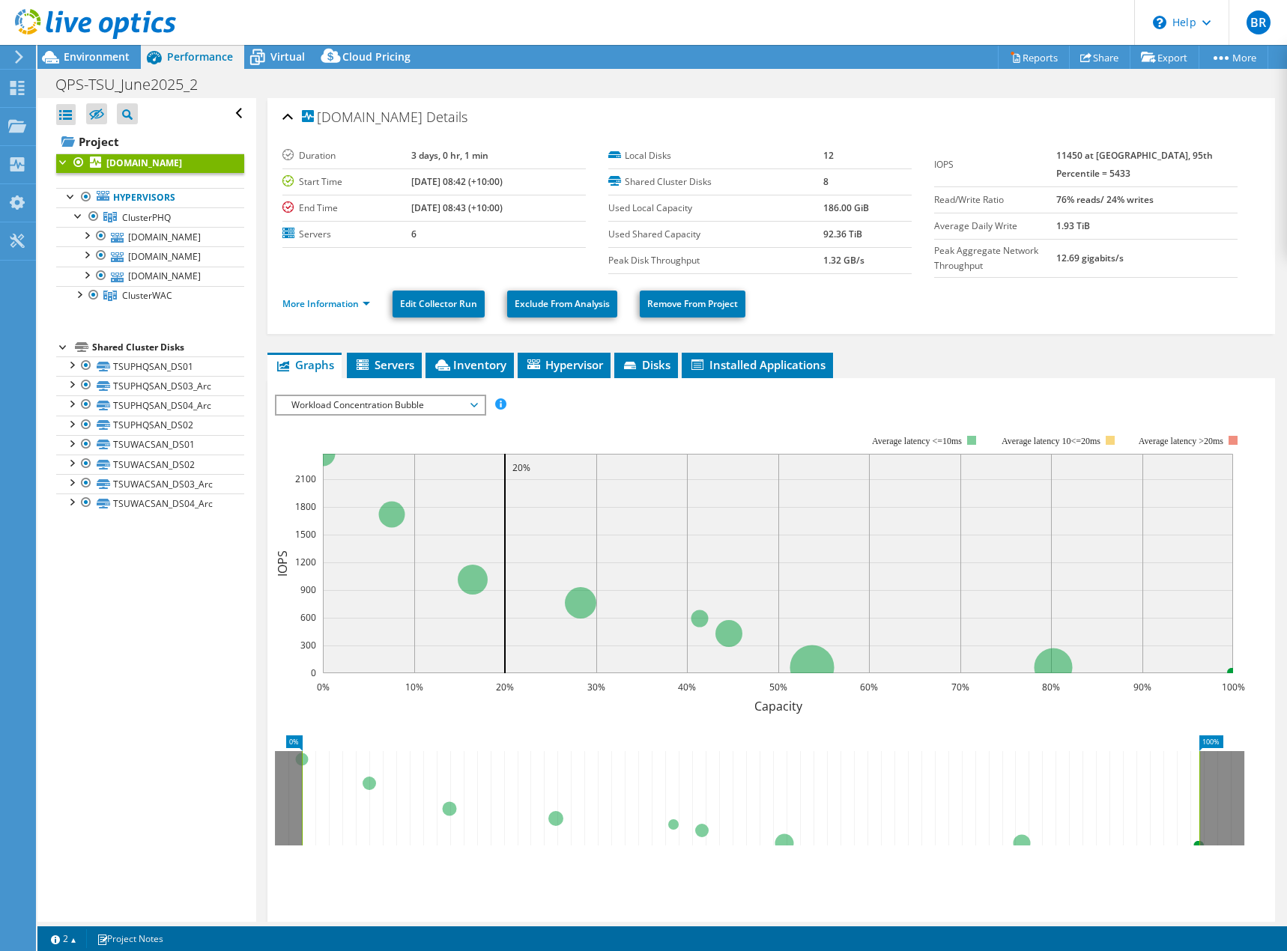
click at [59, 160] on div at bounding box center [63, 161] width 15 height 15
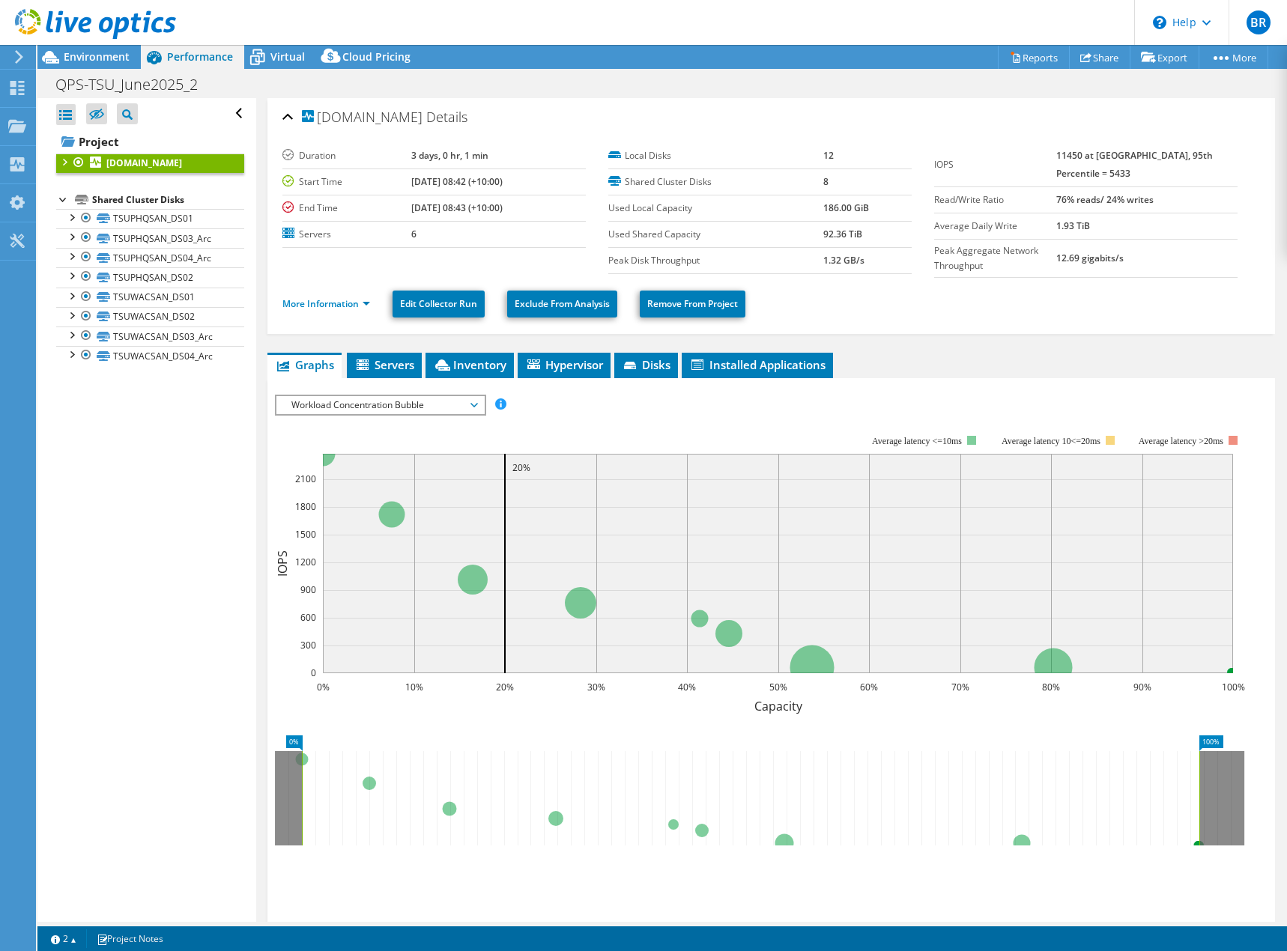
click at [61, 199] on div at bounding box center [63, 198] width 15 height 15
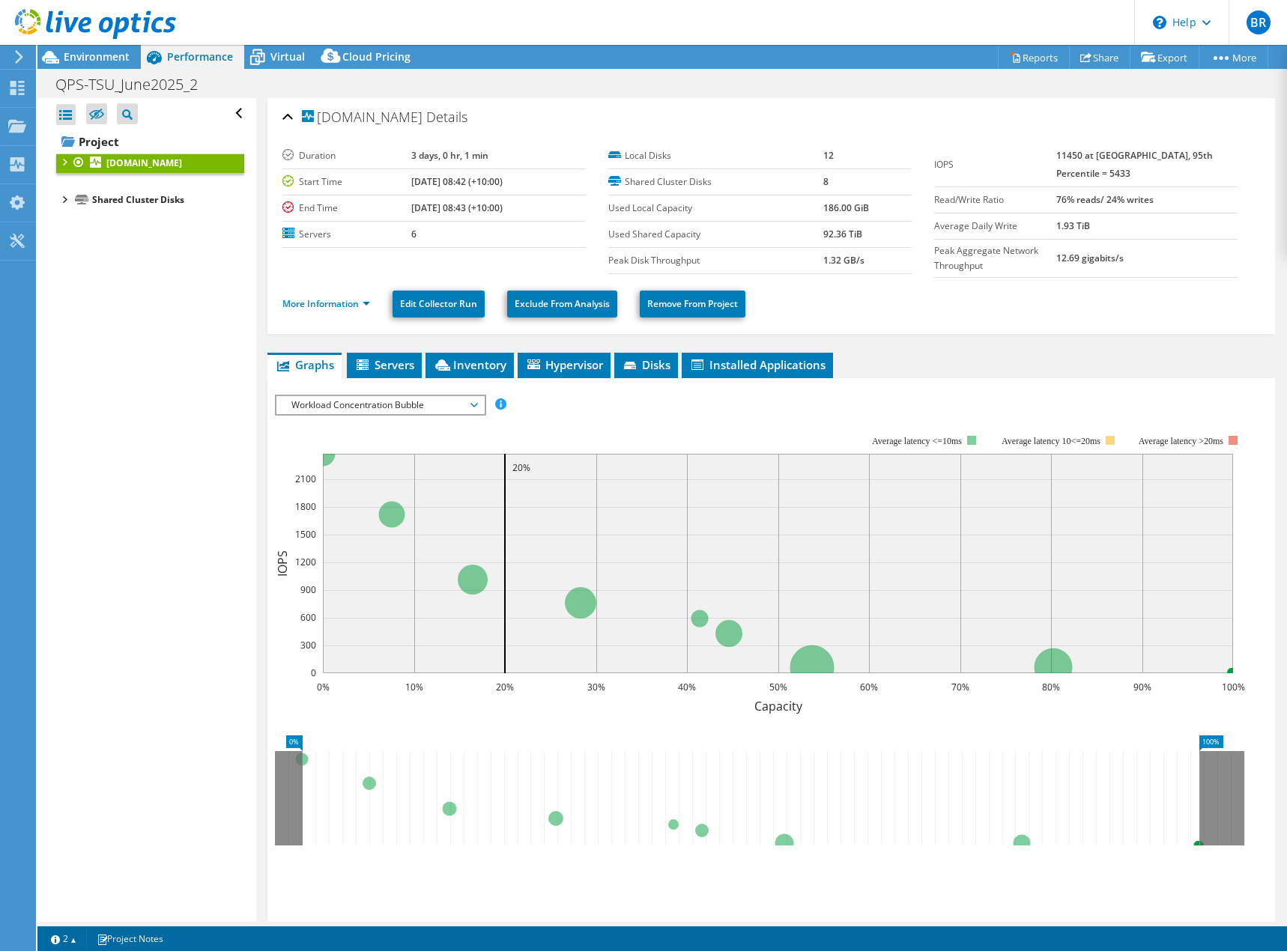
click at [63, 160] on div at bounding box center [63, 161] width 15 height 15
click at [74, 215] on div at bounding box center [78, 214] width 15 height 15
click at [68, 197] on div at bounding box center [71, 195] width 15 height 15
click at [80, 217] on div at bounding box center [78, 214] width 15 height 15
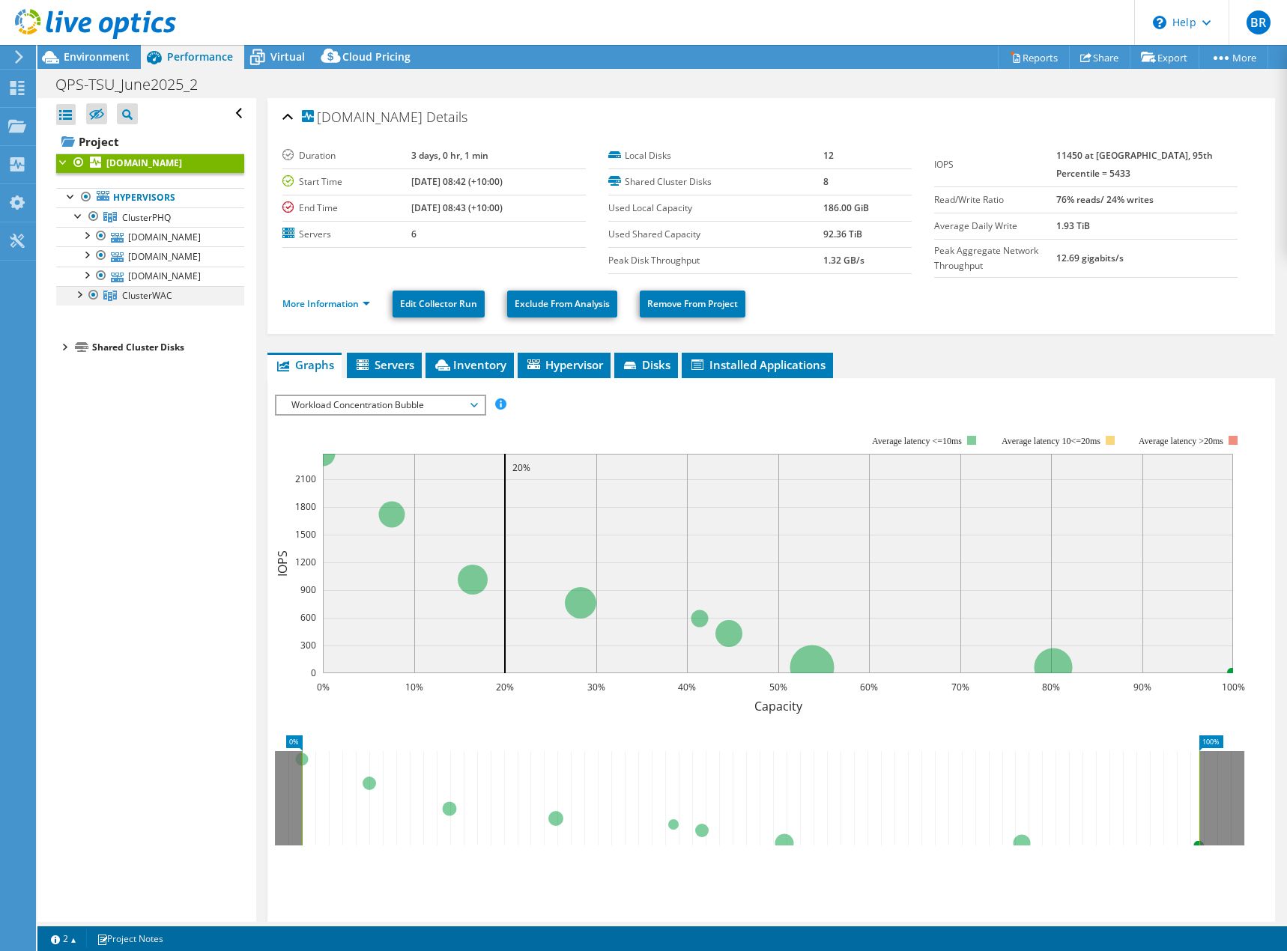
click at [73, 300] on div at bounding box center [78, 293] width 15 height 15
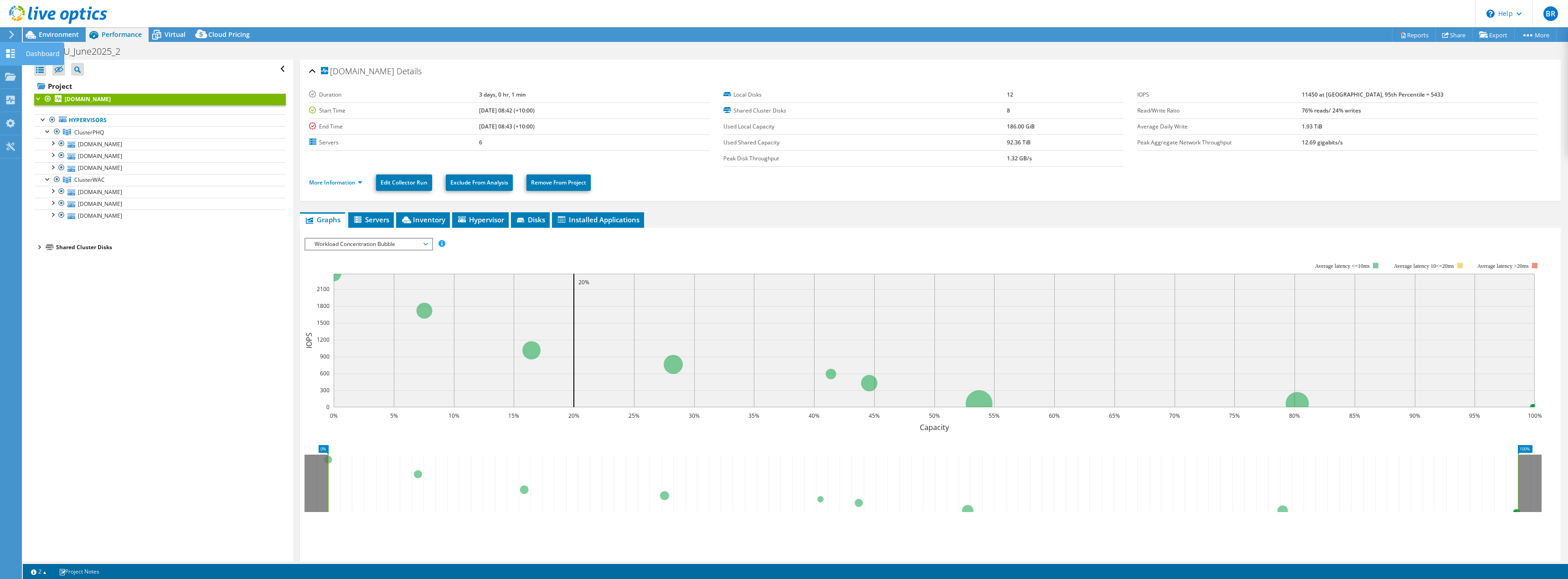
click at [13, 54] on icon at bounding box center [10, 54] width 11 height 9
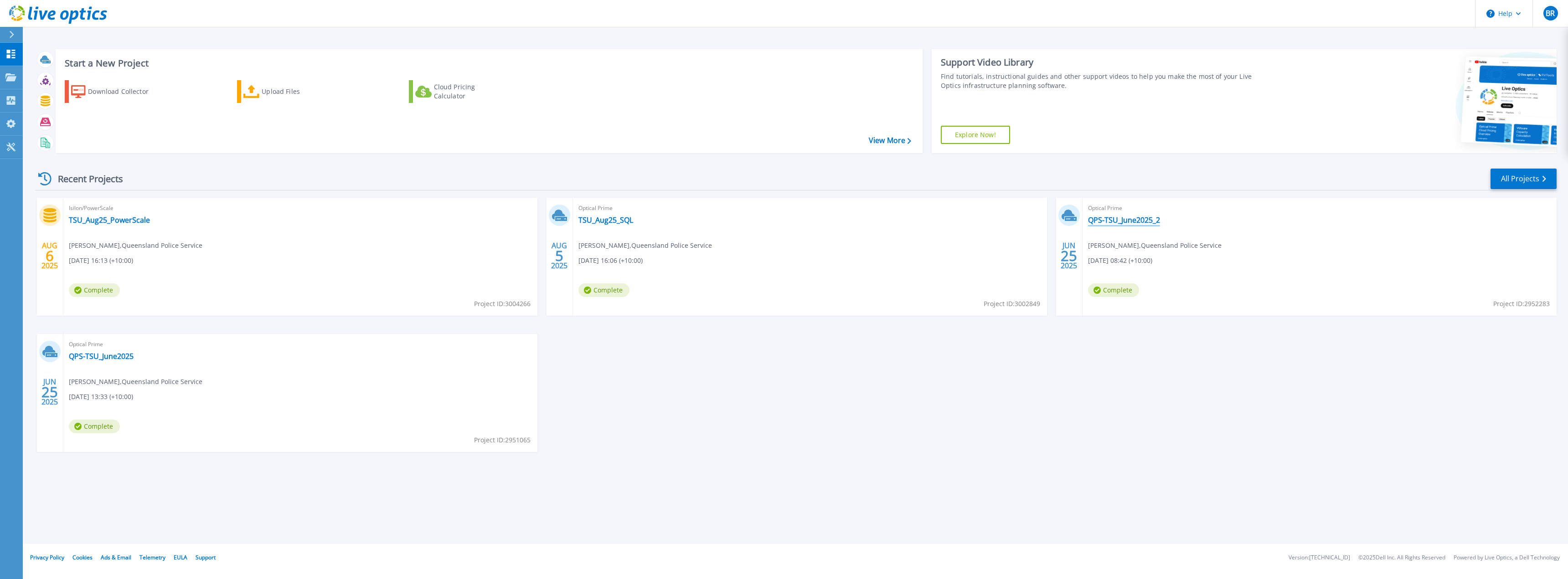
click at [1133, 220] on link "QPS-TSU_June2025_2" at bounding box center [1124, 220] width 72 height 9
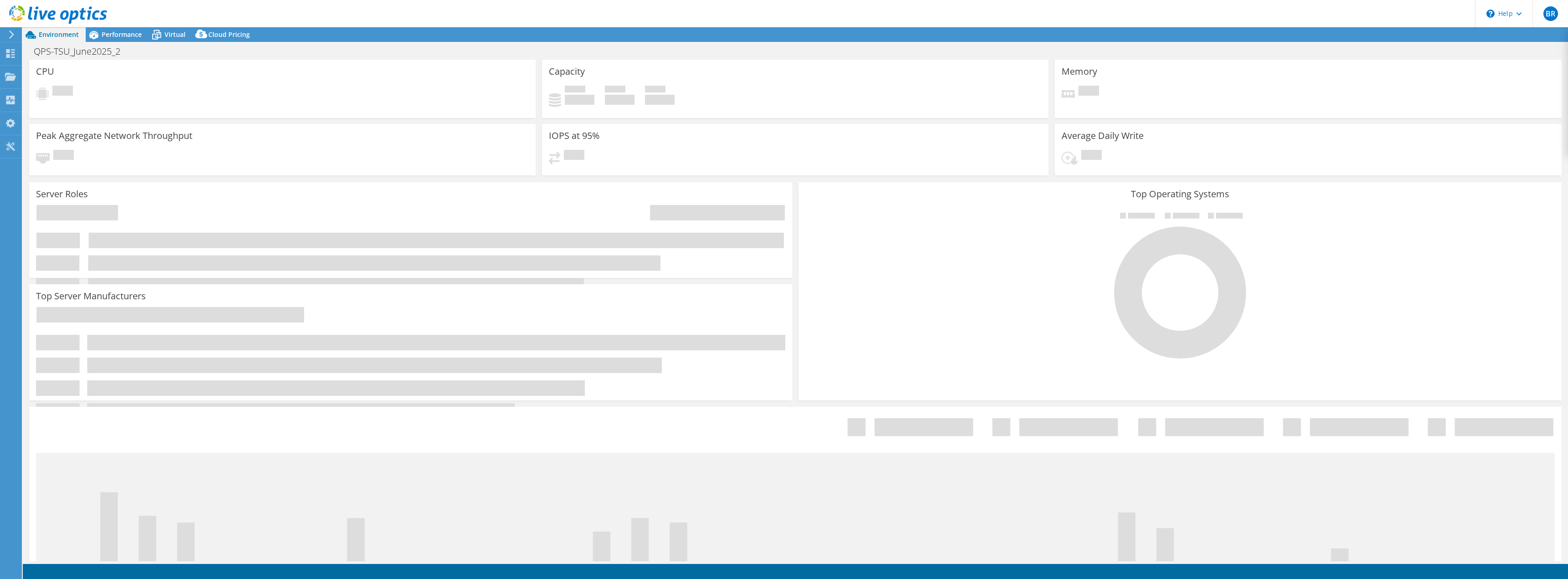
select select "[GEOGRAPHIC_DATA]"
select select "USD"
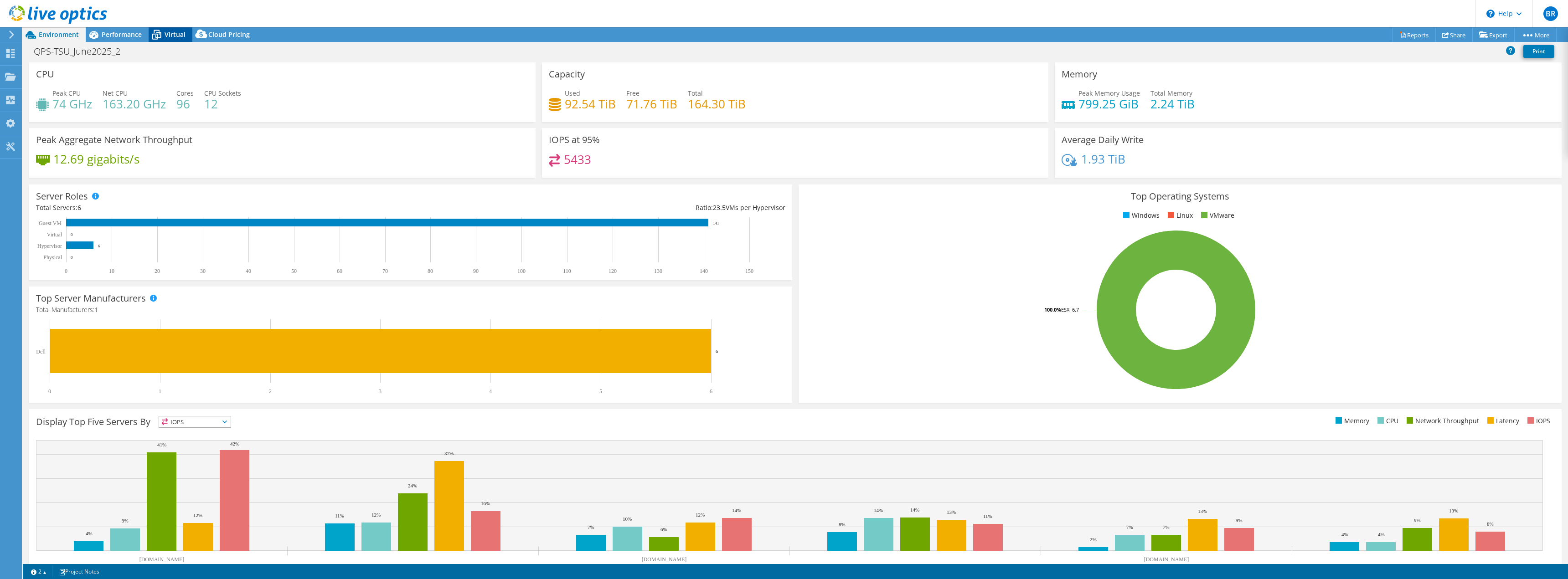
click at [163, 33] on icon at bounding box center [156, 35] width 16 height 16
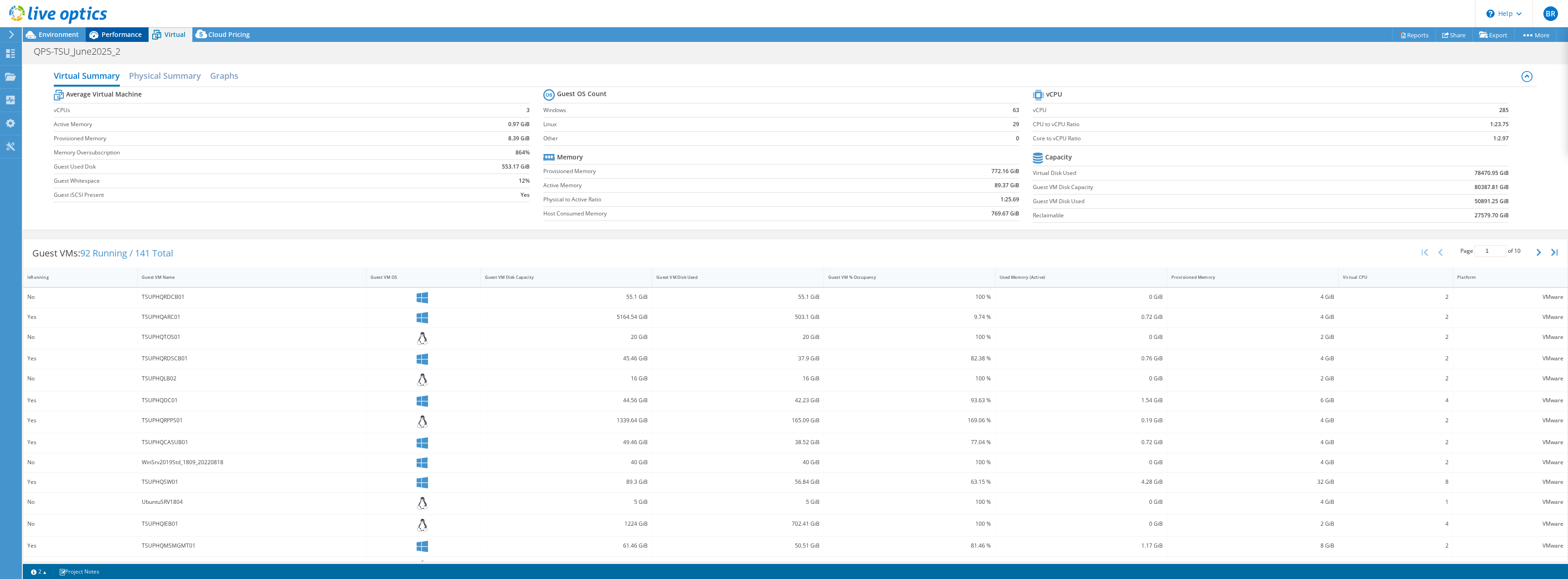
click at [125, 32] on span "Performance" at bounding box center [122, 34] width 40 height 9
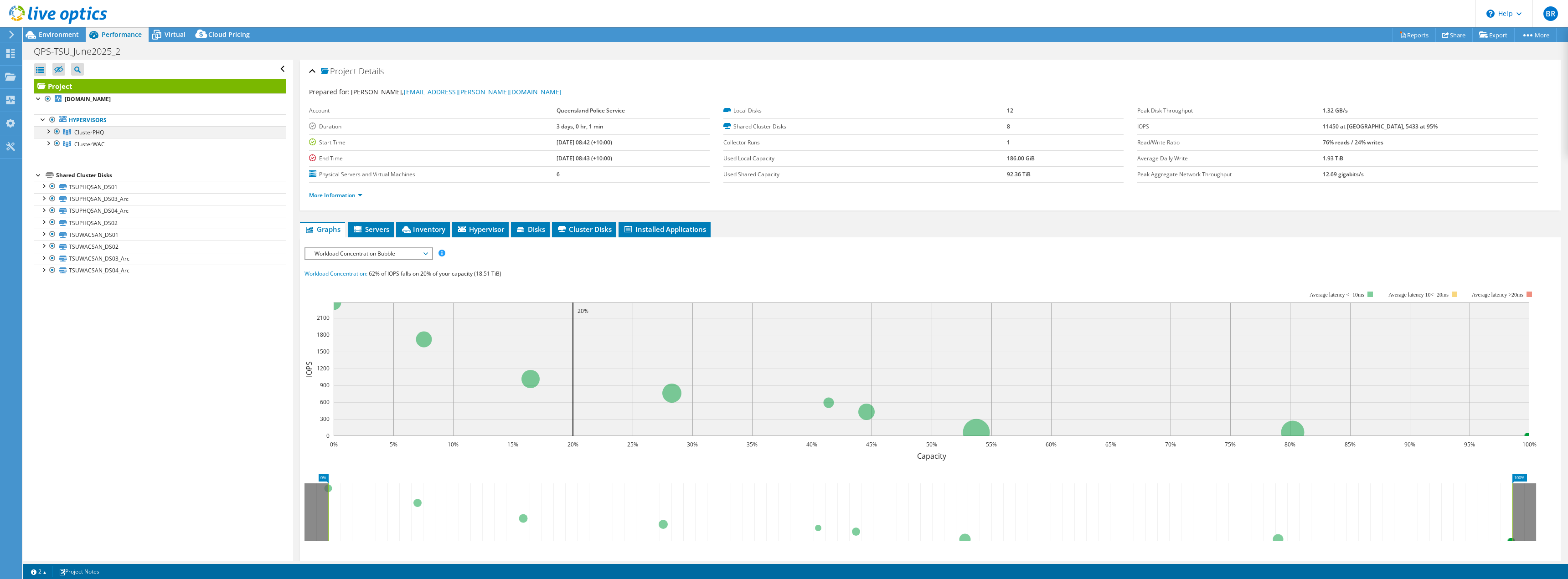
click at [46, 131] on div at bounding box center [47, 130] width 9 height 9
click at [10, 35] on icon at bounding box center [11, 34] width 7 height 8
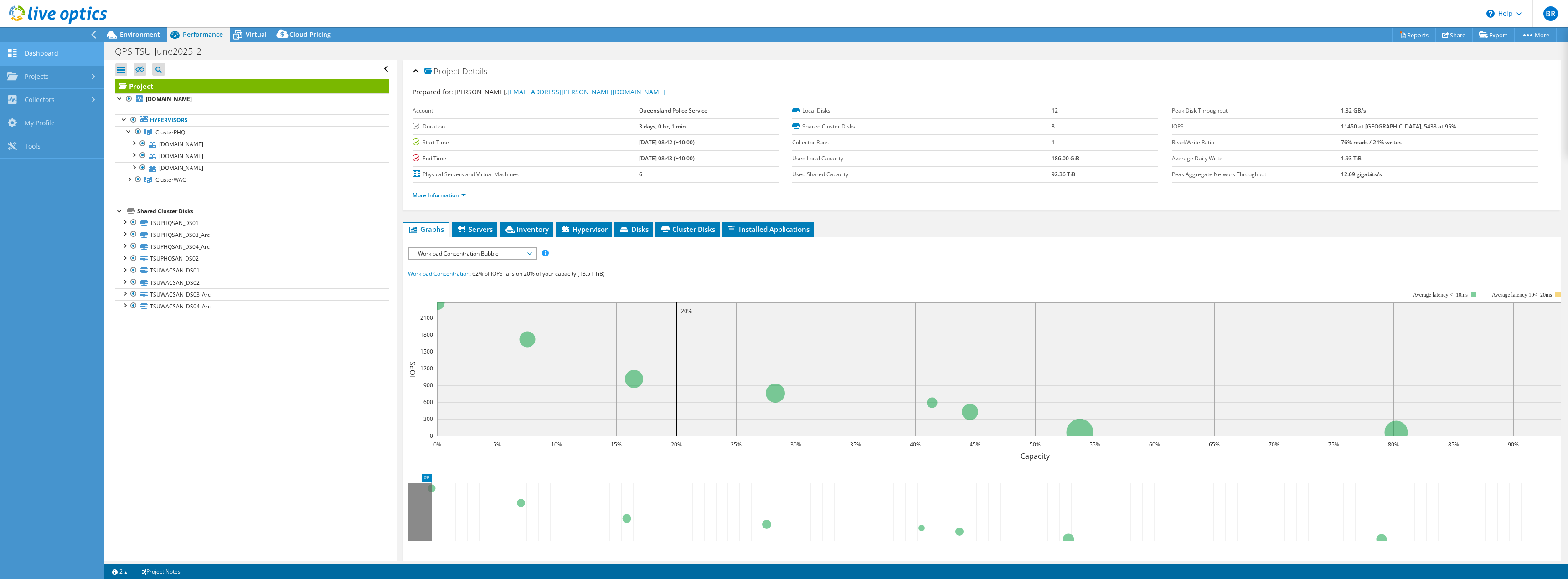
click at [26, 51] on link "Dashboard" at bounding box center [52, 54] width 104 height 23
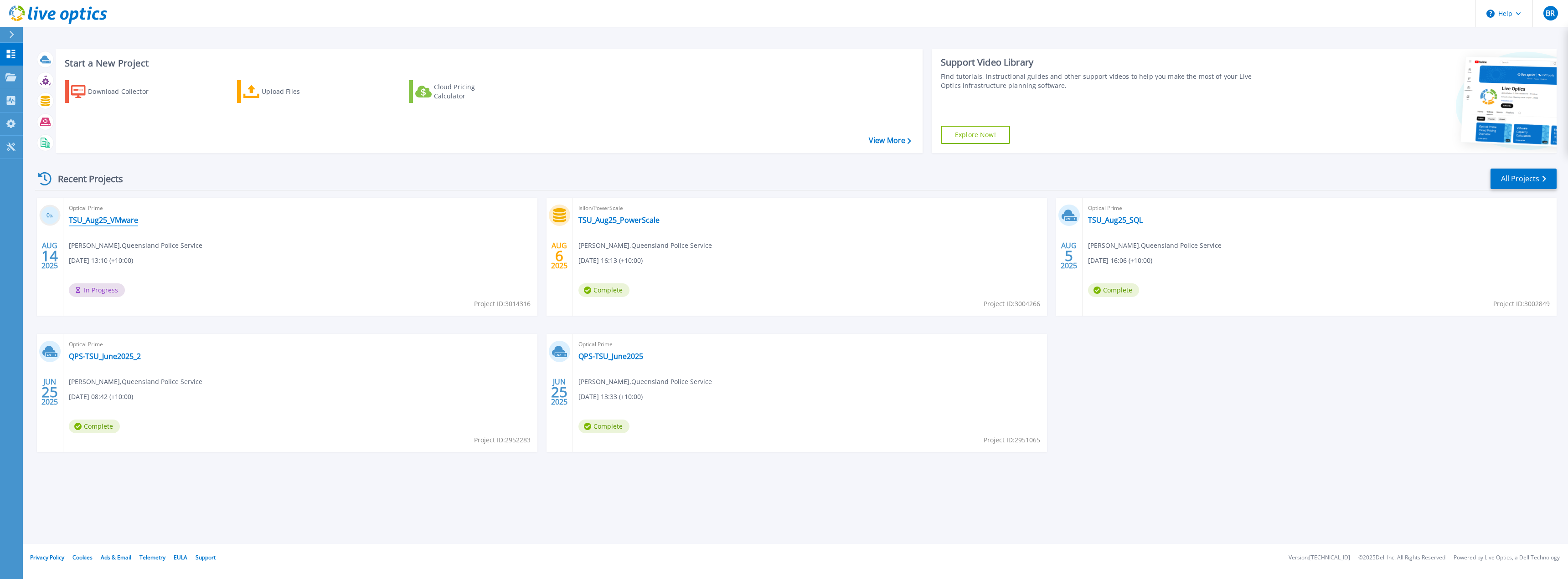
click at [128, 219] on link "TSU_Aug25_VMware" at bounding box center [103, 220] width 69 height 9
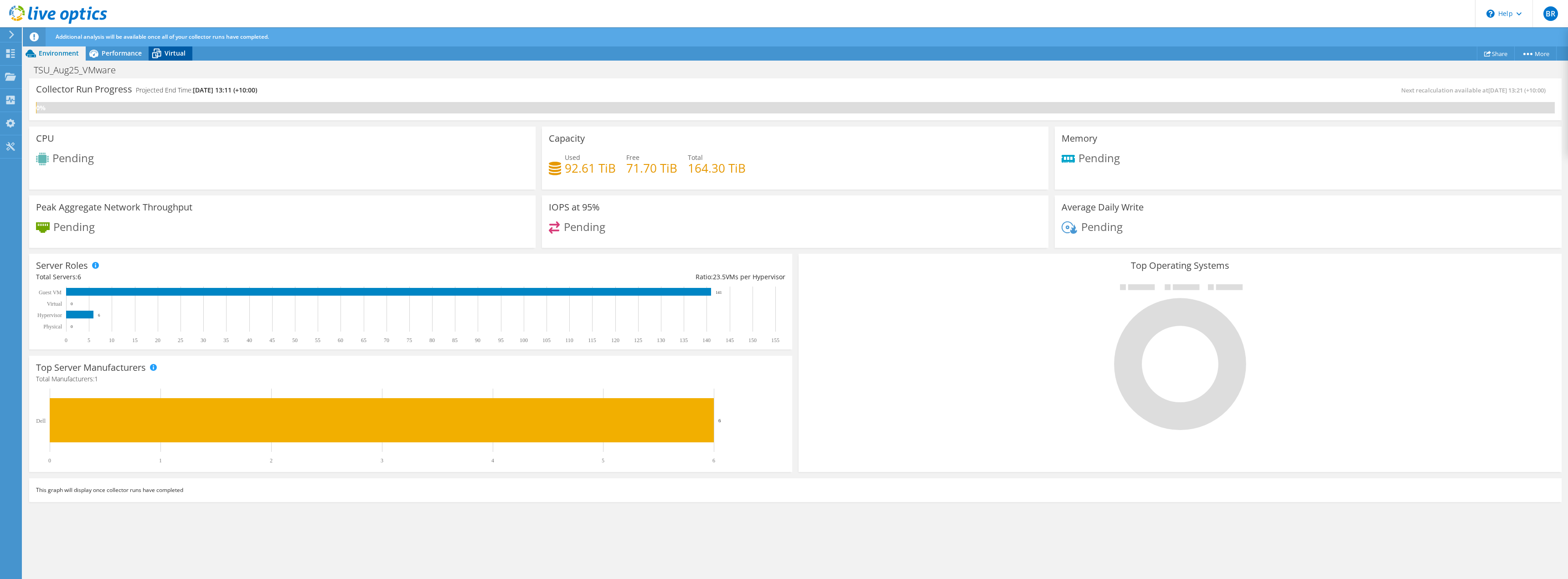
click at [177, 50] on span "Virtual" at bounding box center [175, 53] width 21 height 9
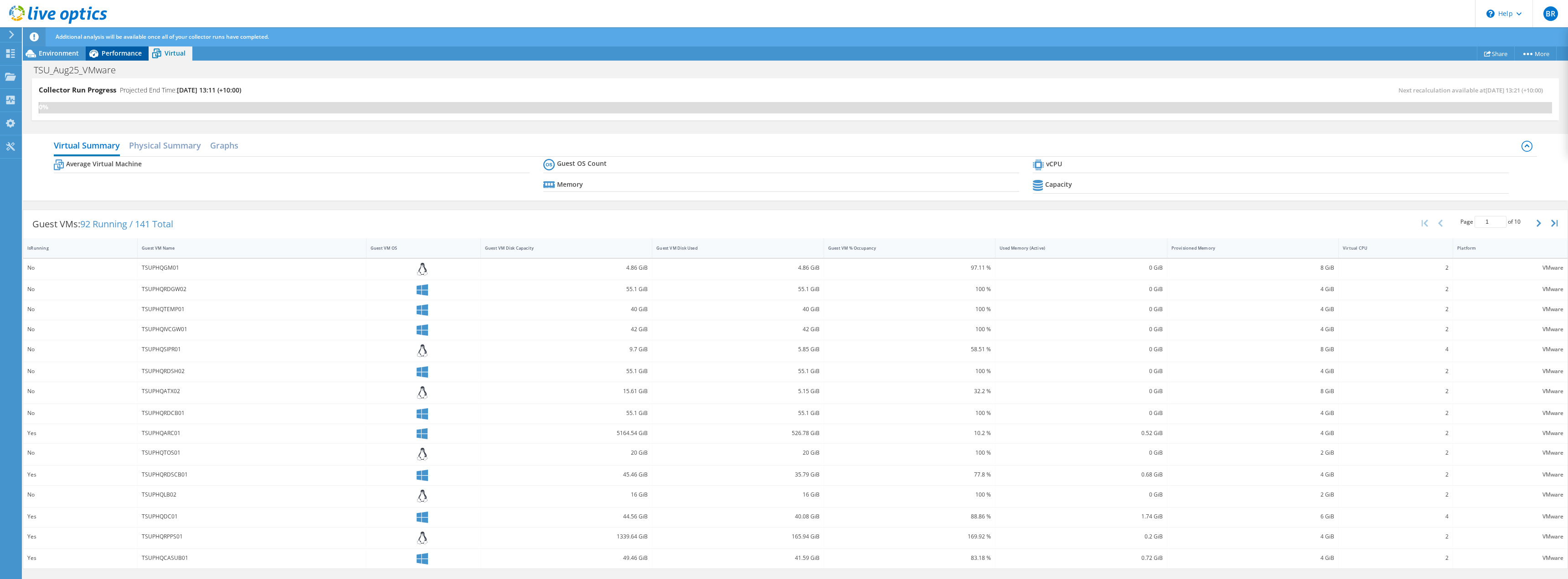
click at [121, 54] on span "Performance" at bounding box center [122, 53] width 40 height 9
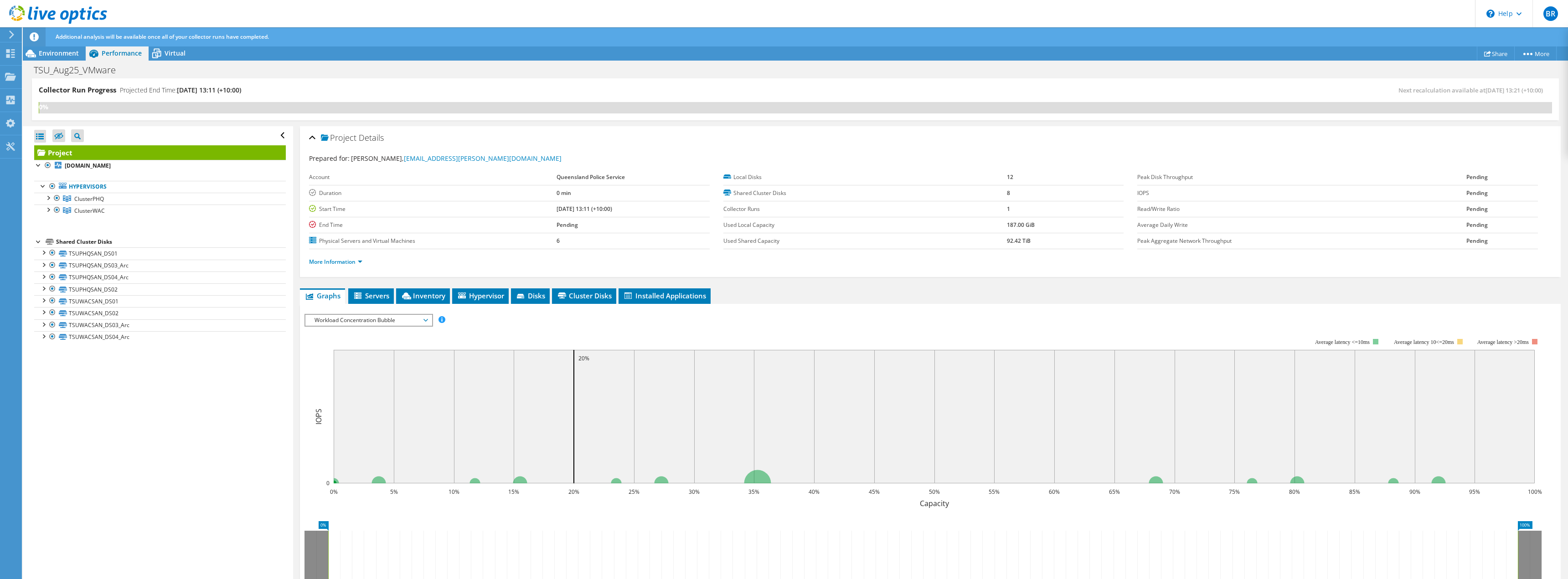
click at [38, 240] on div at bounding box center [38, 241] width 9 height 9
click at [43, 186] on div at bounding box center [43, 185] width 9 height 9
click at [39, 167] on div at bounding box center [38, 164] width 9 height 9
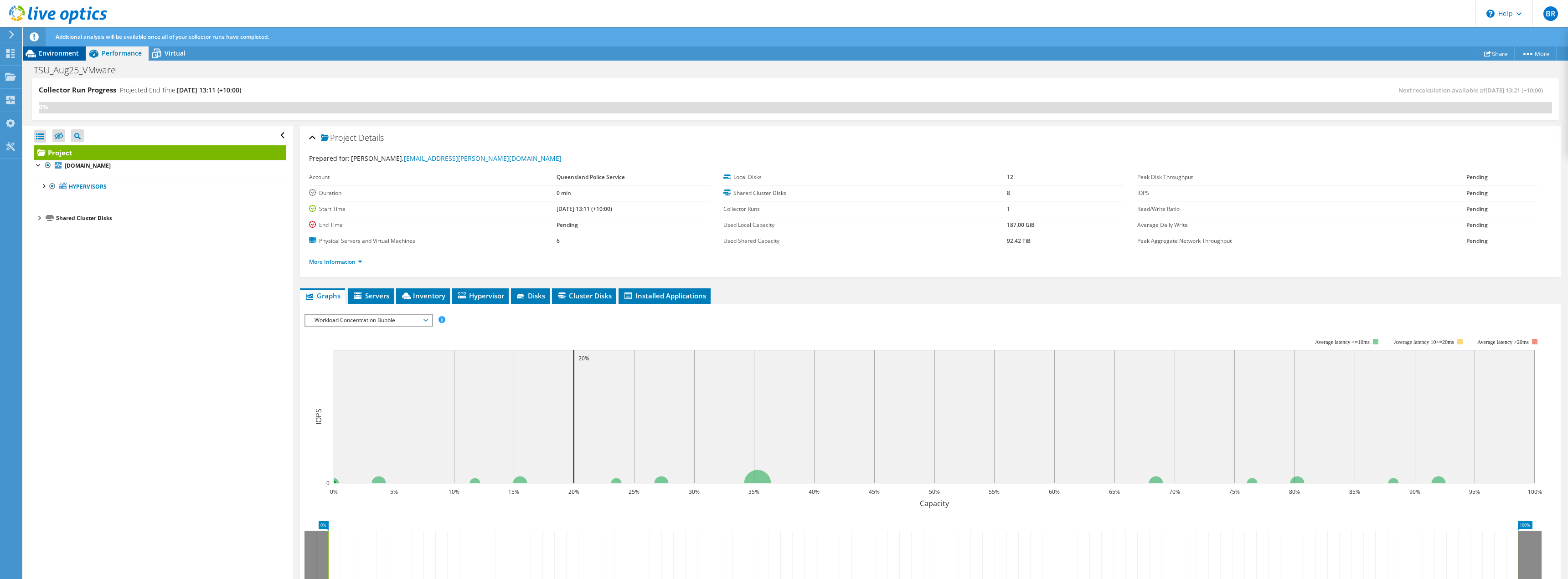
click at [52, 55] on span "Environment" at bounding box center [59, 53] width 40 height 9
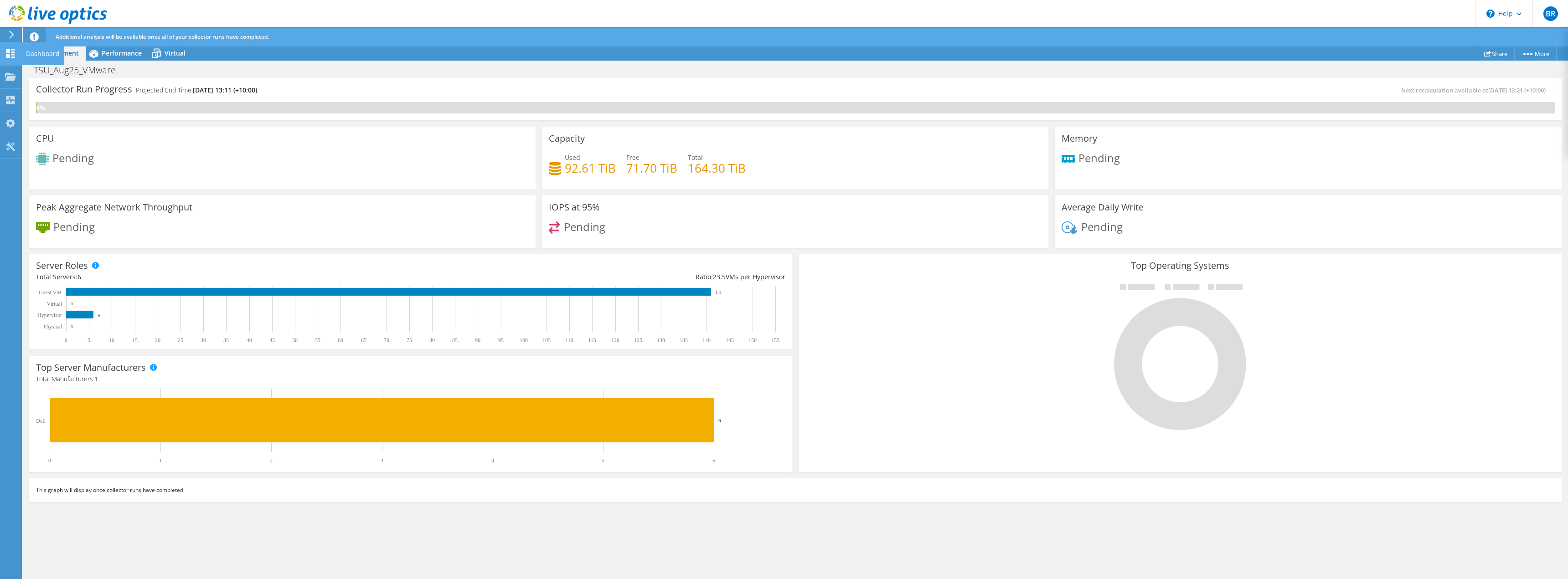
click at [12, 52] on use at bounding box center [10, 54] width 9 height 9
